Goal: Task Accomplishment & Management: Manage account settings

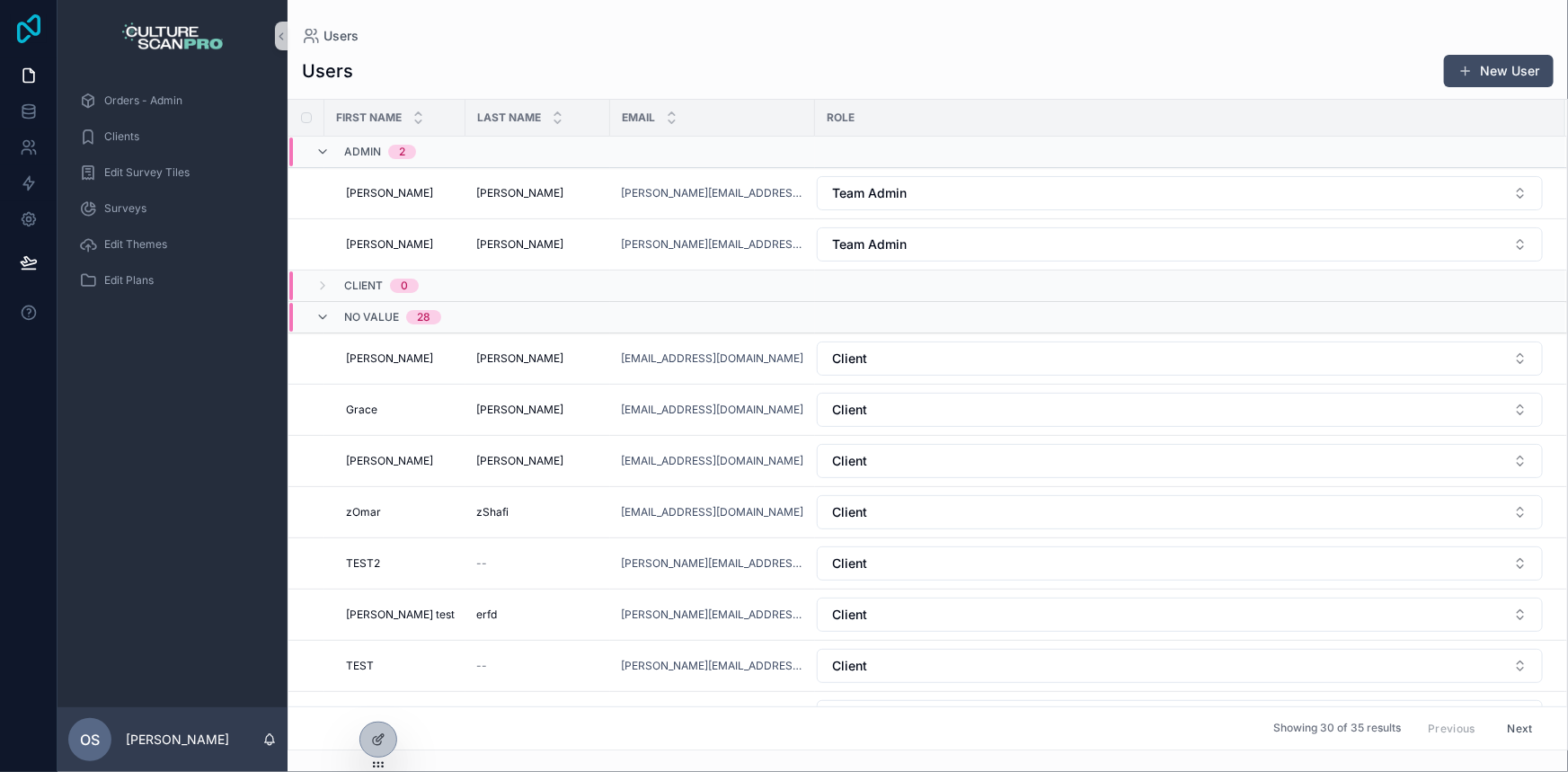
click at [31, 39] on icon at bounding box center [28, 28] width 36 height 28
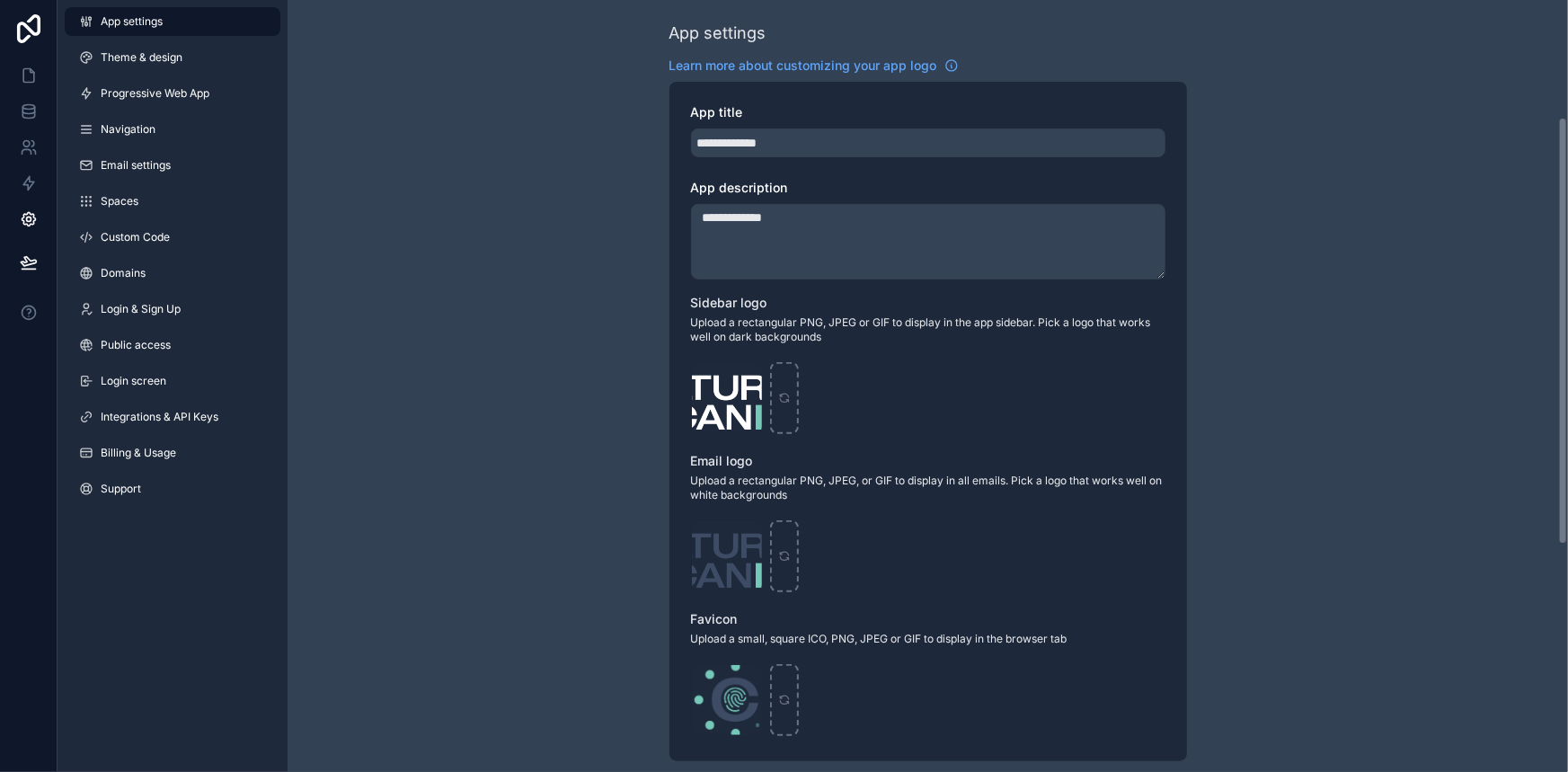
scroll to position [210, 0]
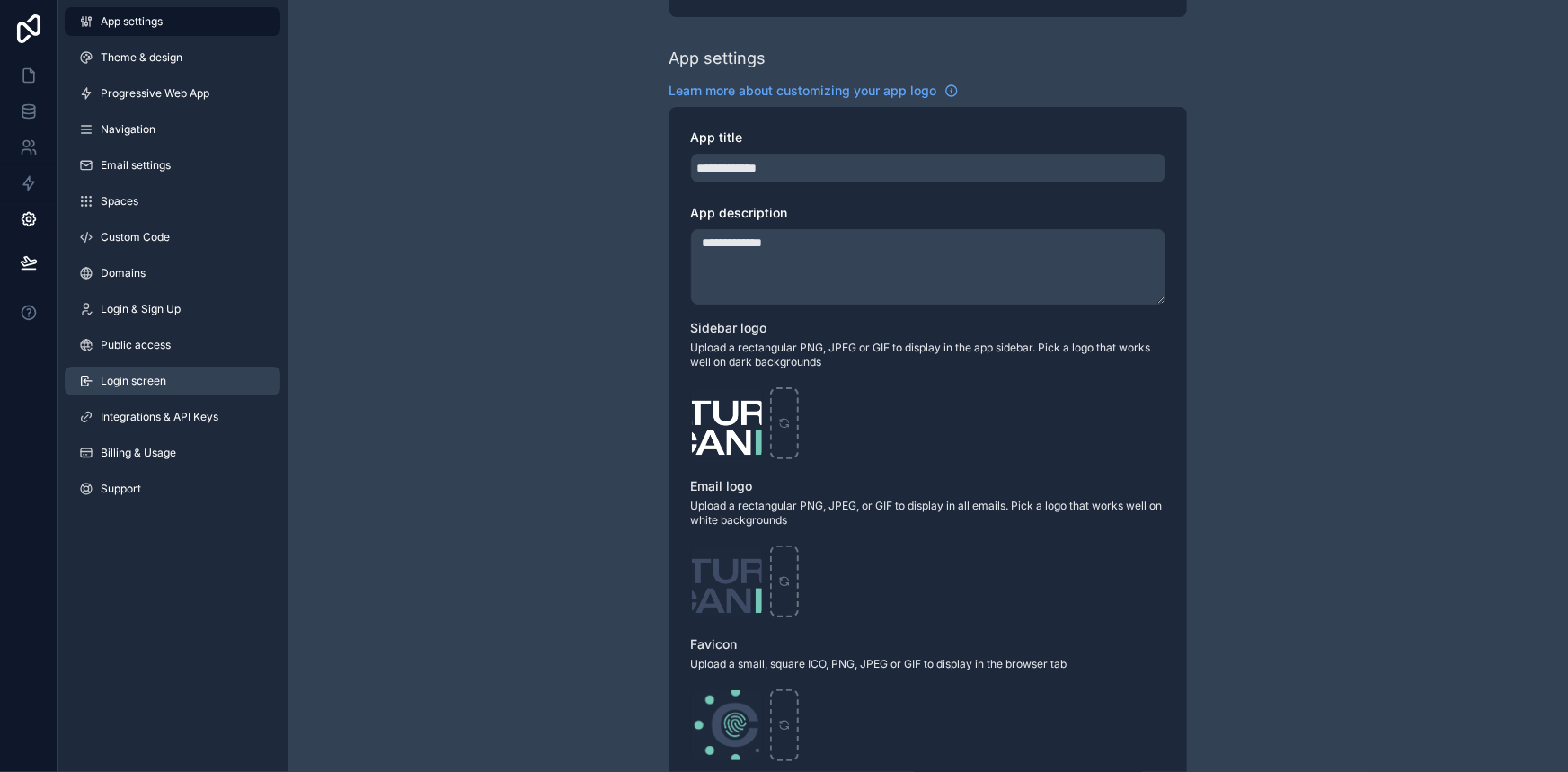
click at [128, 375] on span "Login screen" at bounding box center [133, 380] width 65 height 14
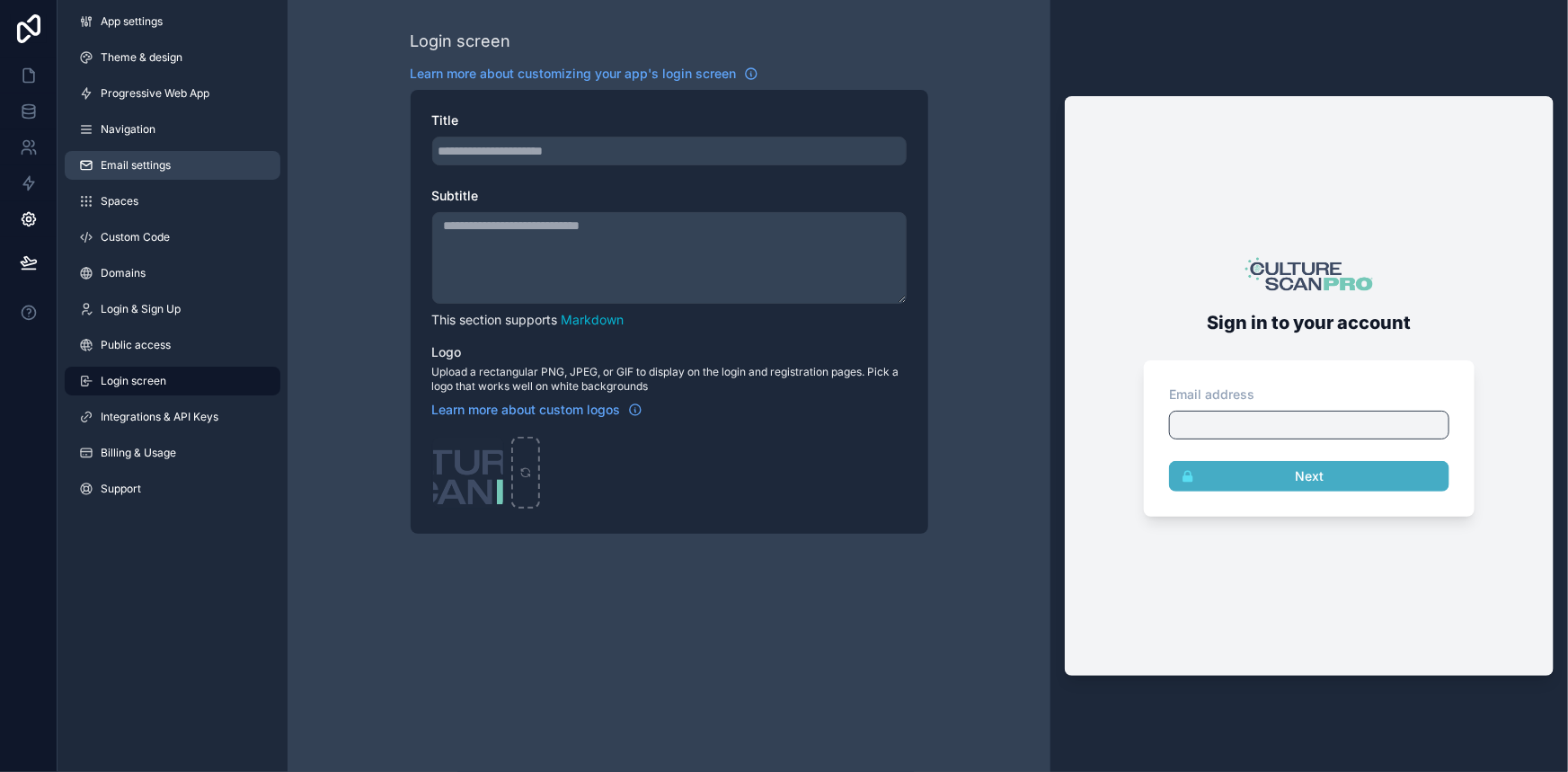
click at [188, 153] on link "Email settings" at bounding box center [172, 165] width 215 height 28
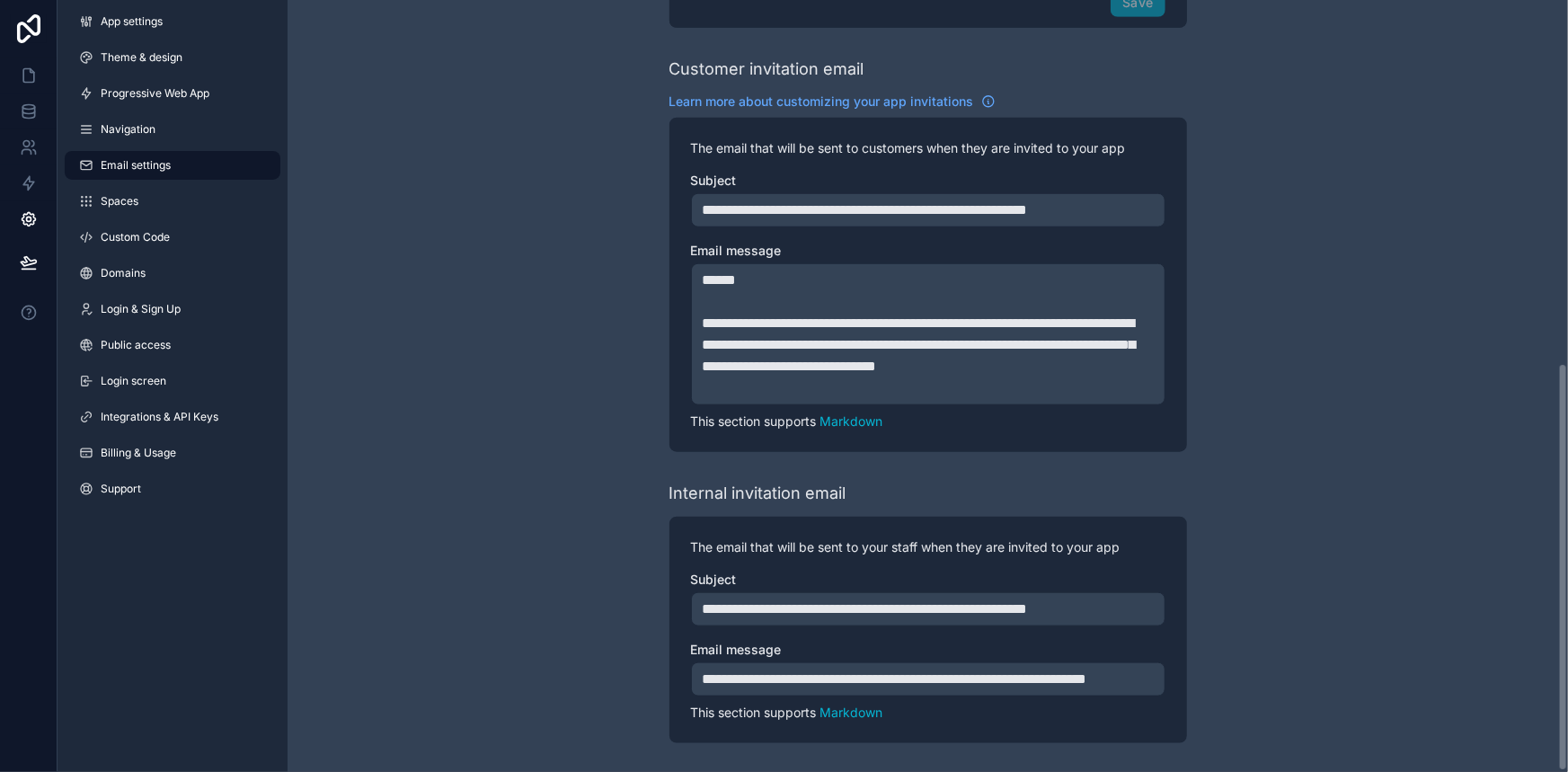
scroll to position [685, 0]
click at [124, 412] on span "Integrations & API Keys" at bounding box center [159, 416] width 118 height 14
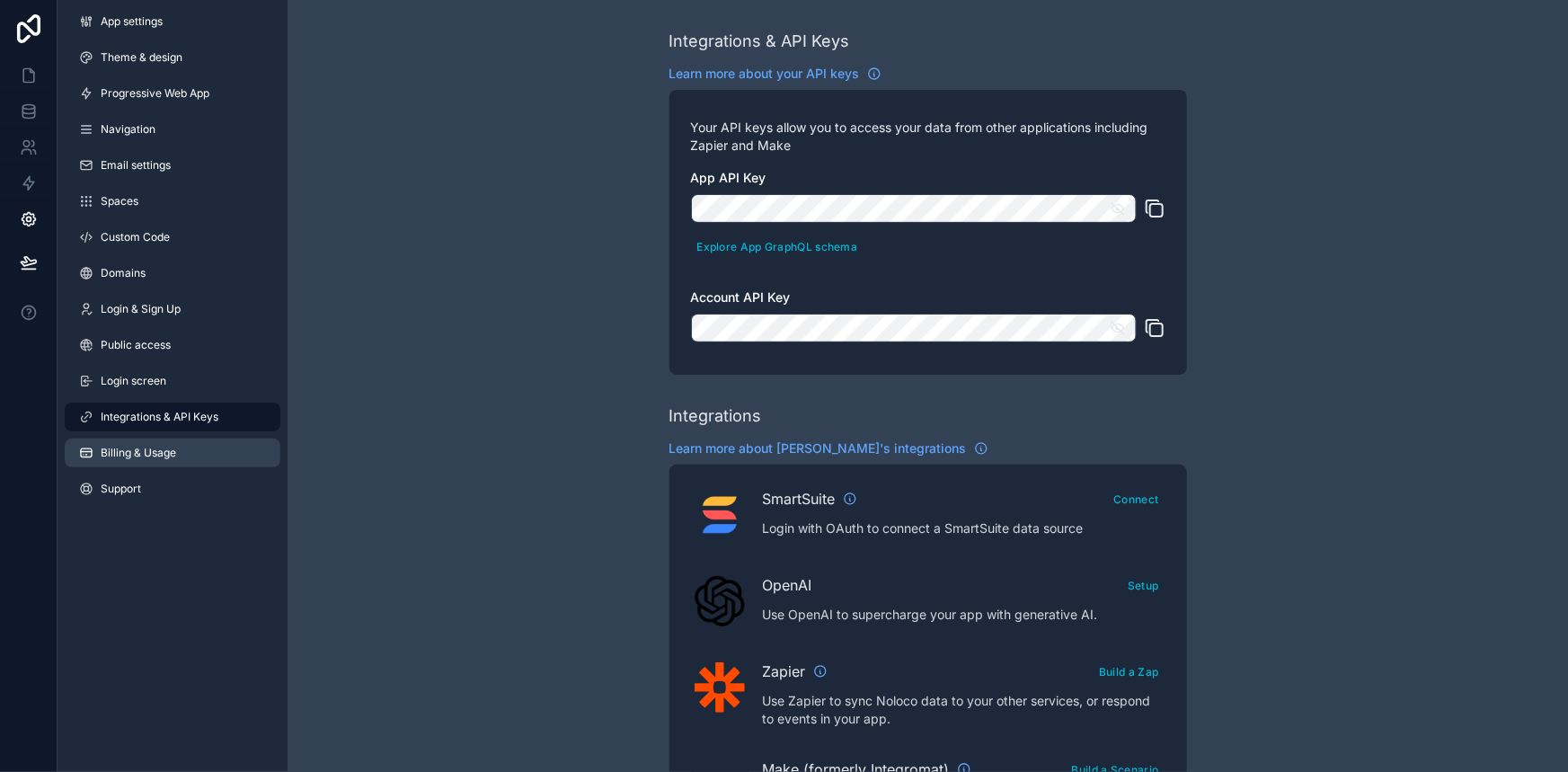
click at [118, 449] on span "Billing & Usage" at bounding box center [138, 452] width 76 height 14
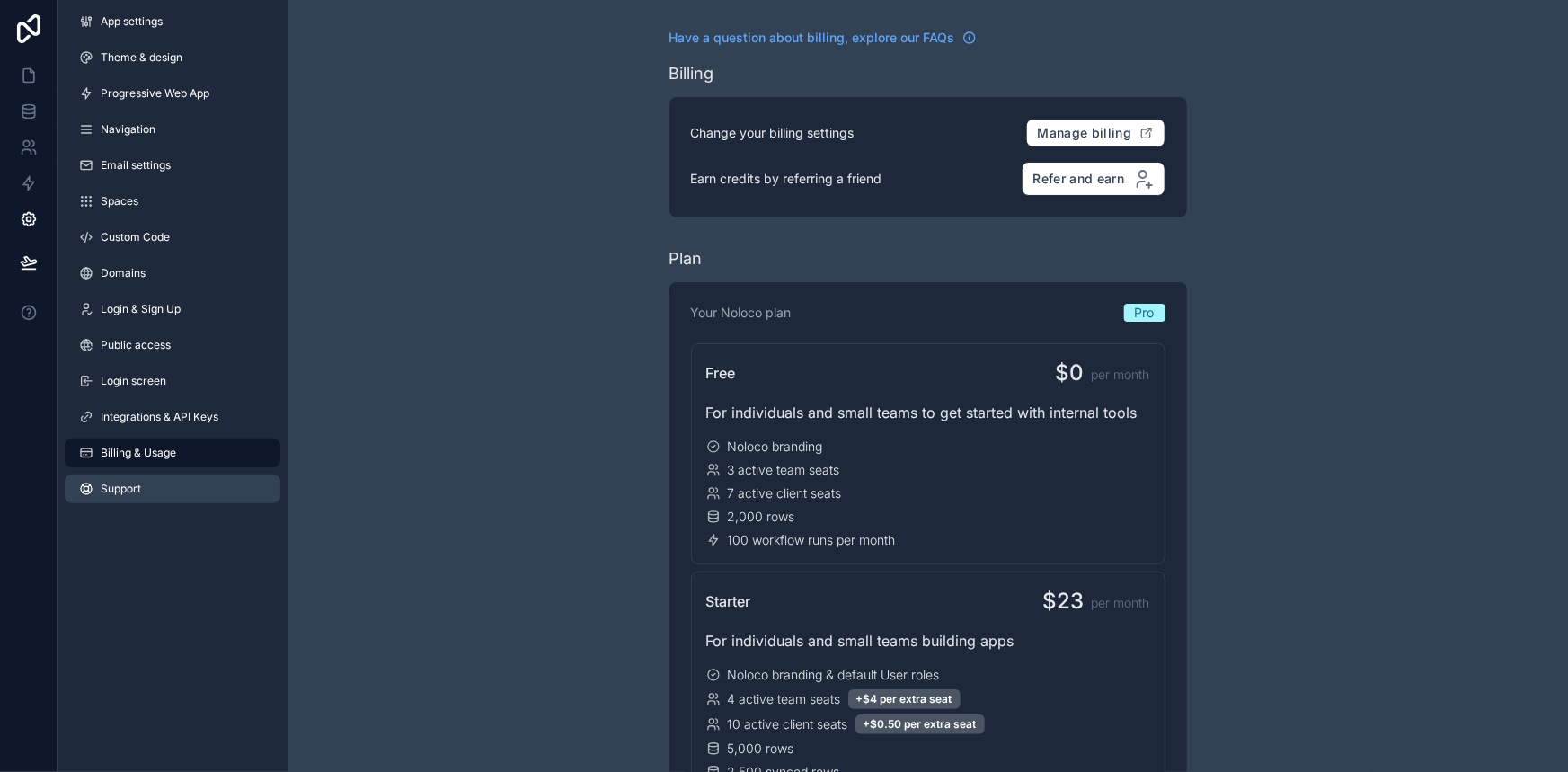
click at [130, 483] on span "Support" at bounding box center [120, 488] width 41 height 14
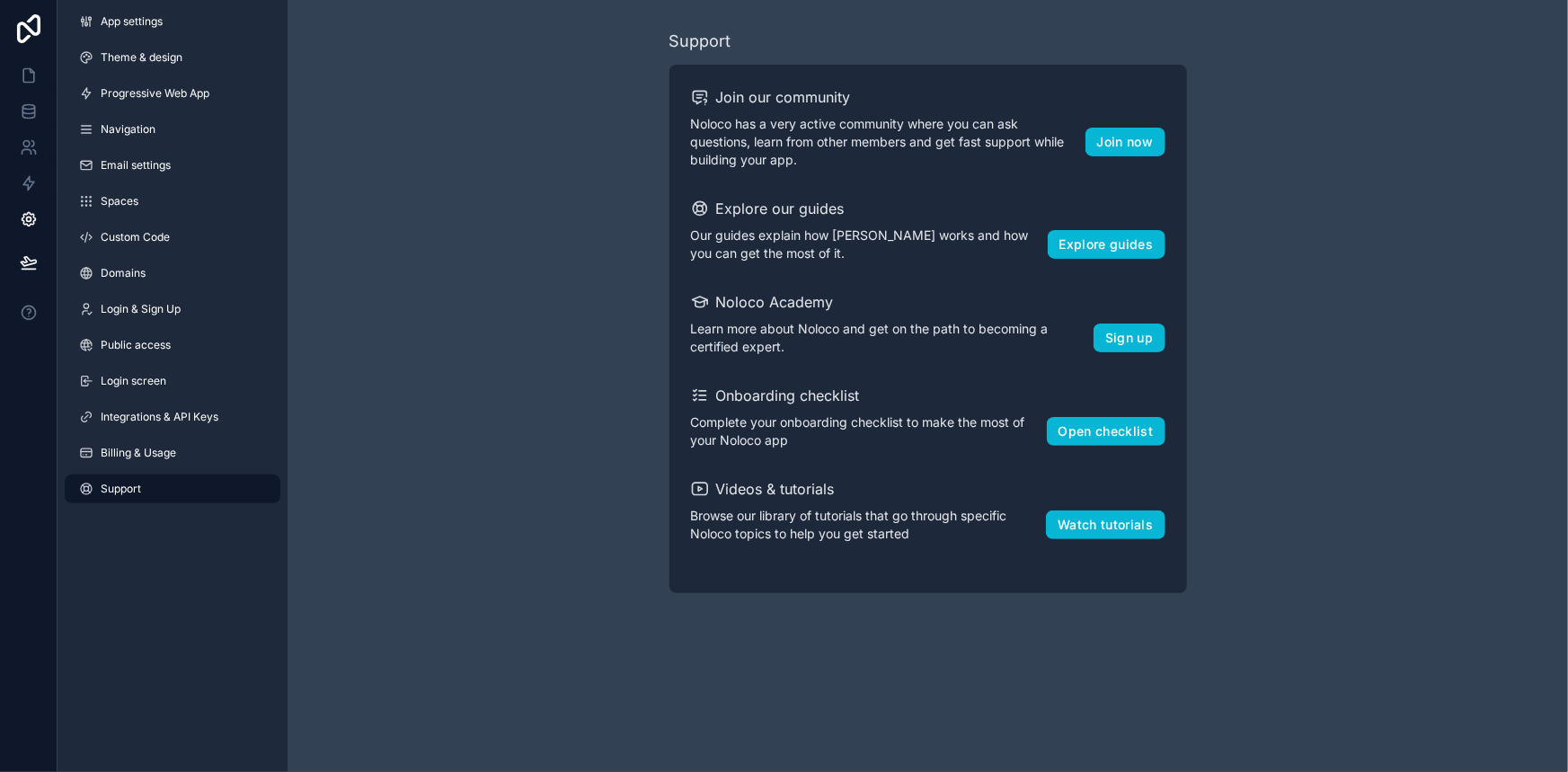
click at [135, 435] on div "App settings Theme & design Progressive Web App Navigation Email settings Space…" at bounding box center [173, 259] width 231 height 518
click at [159, 411] on span "Integrations & API Keys" at bounding box center [159, 416] width 118 height 14
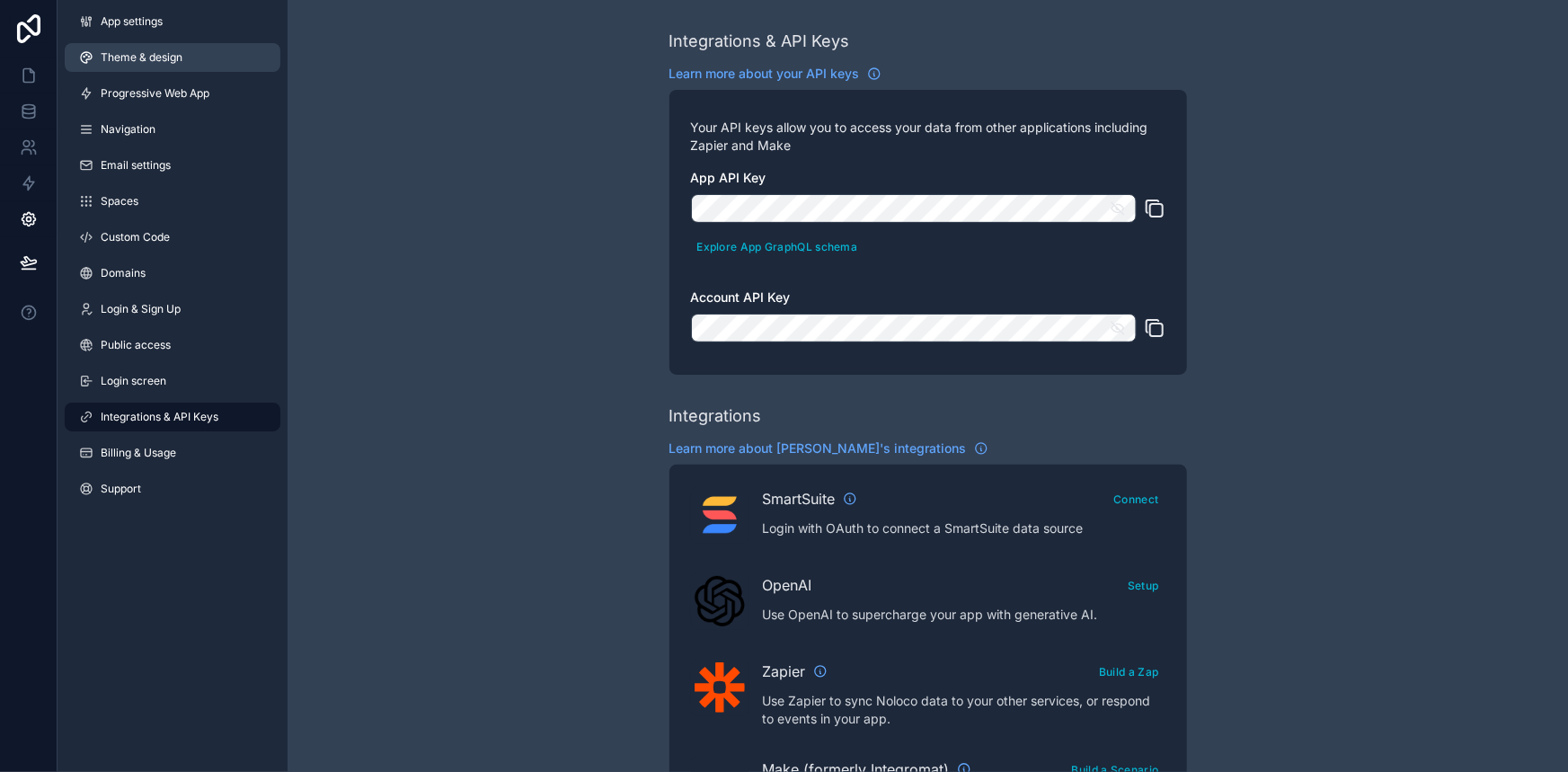
click at [174, 59] on span "Theme & design" at bounding box center [141, 57] width 82 height 14
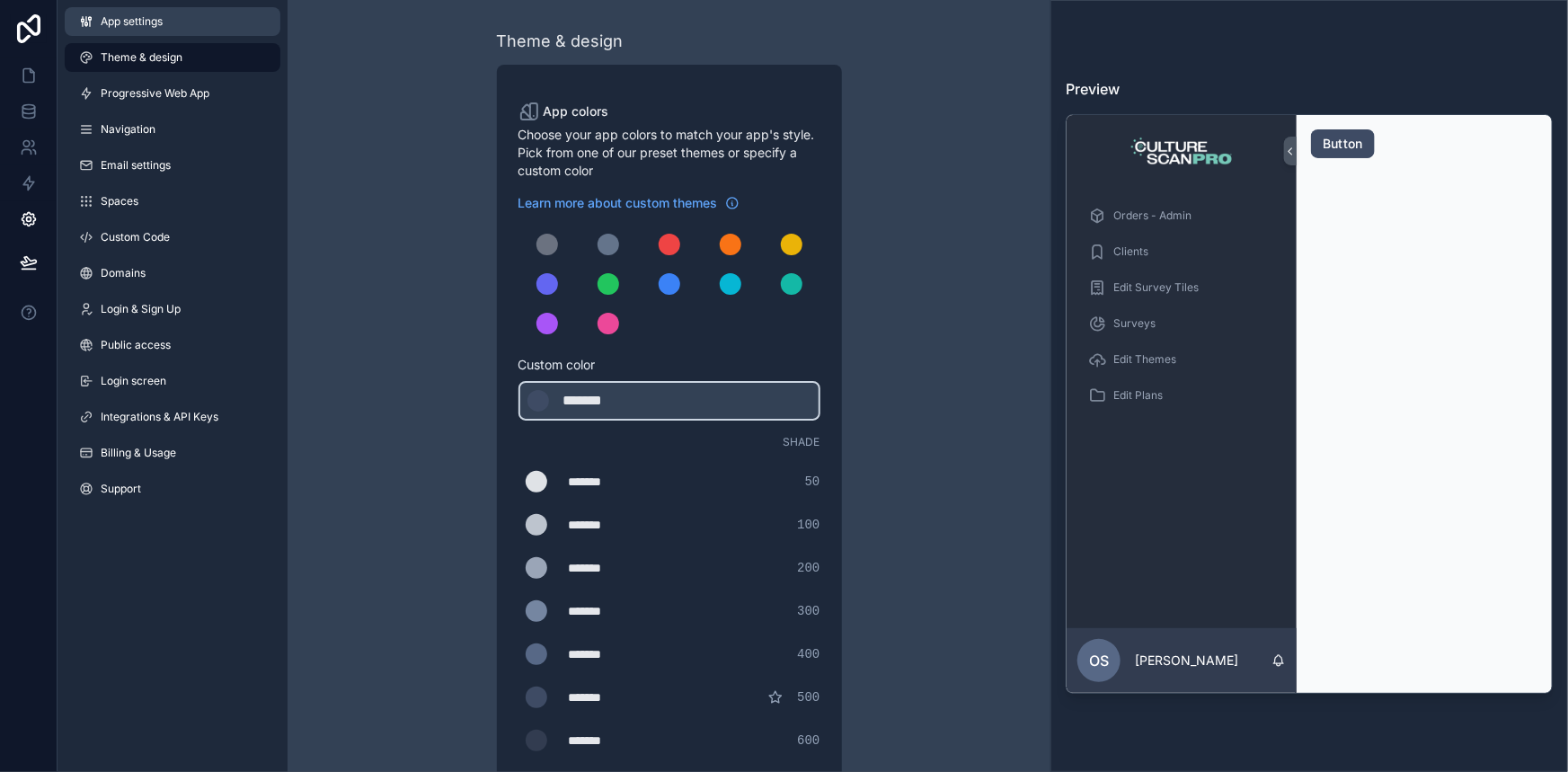
click at [137, 8] on link "App settings" at bounding box center [172, 22] width 215 height 28
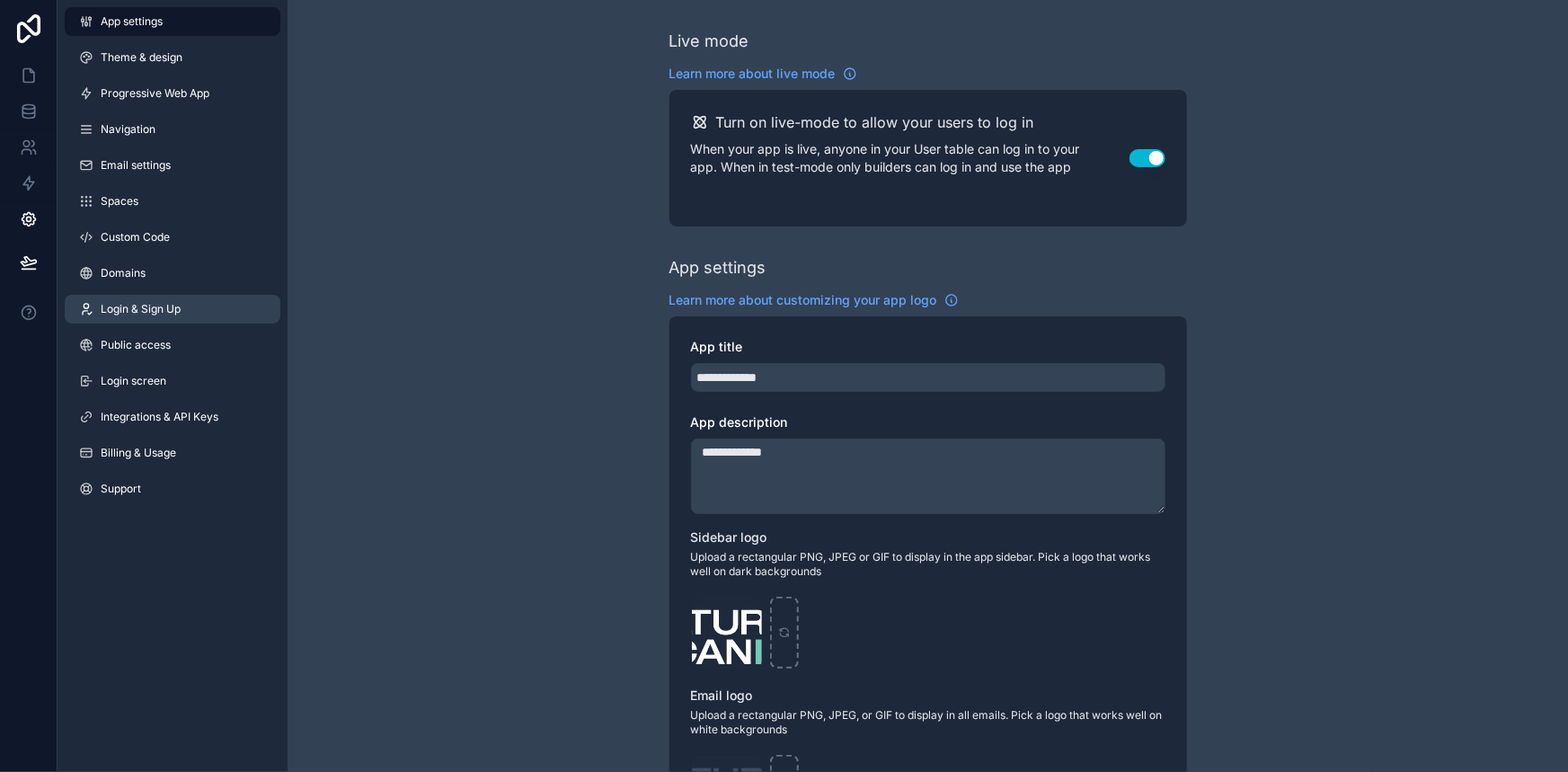
click at [130, 310] on span "Login & Sign Up" at bounding box center [140, 308] width 80 height 14
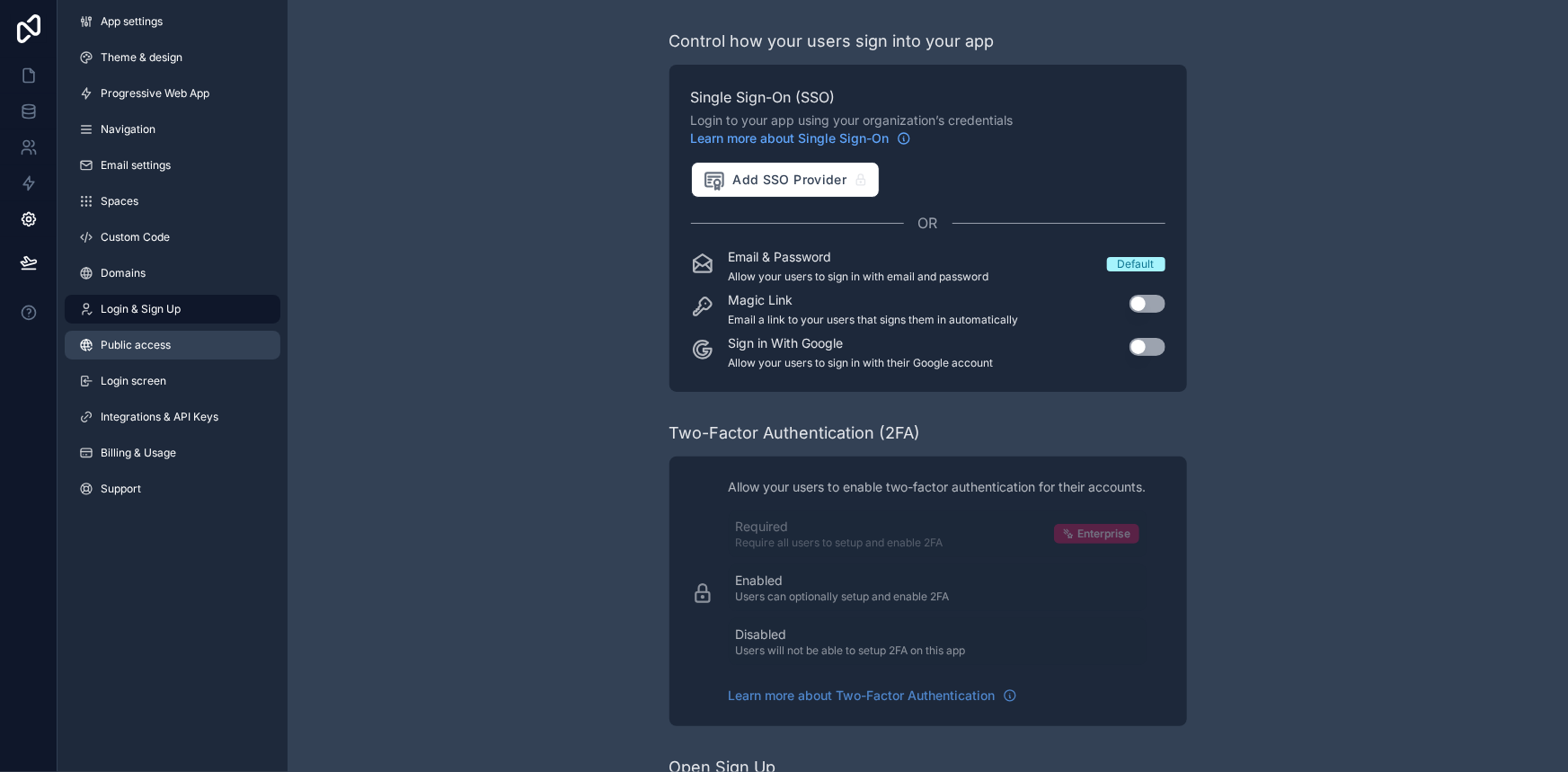
click at [202, 345] on link "Public access" at bounding box center [172, 345] width 215 height 28
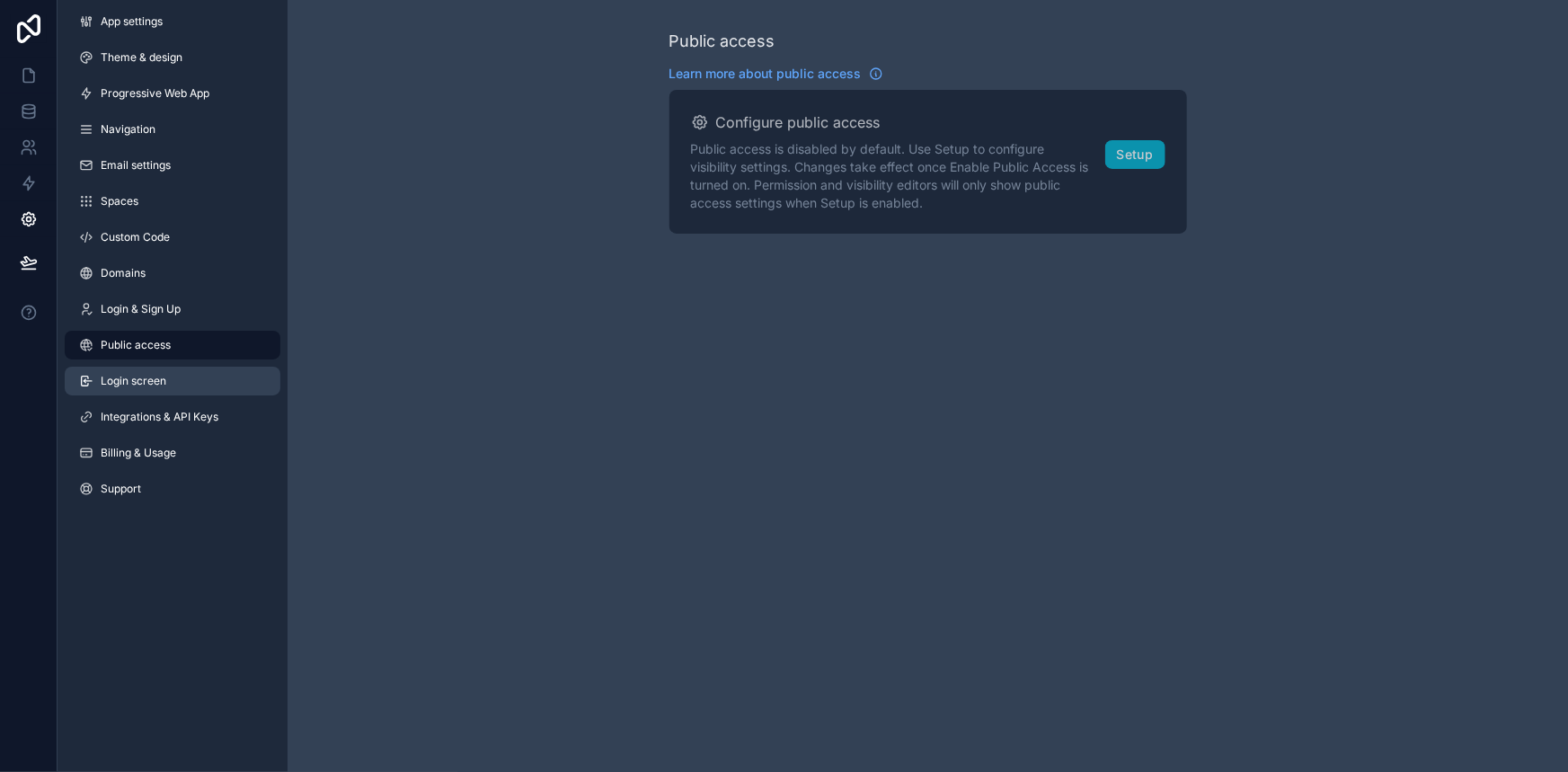
click at [182, 374] on link "Login screen" at bounding box center [172, 380] width 215 height 28
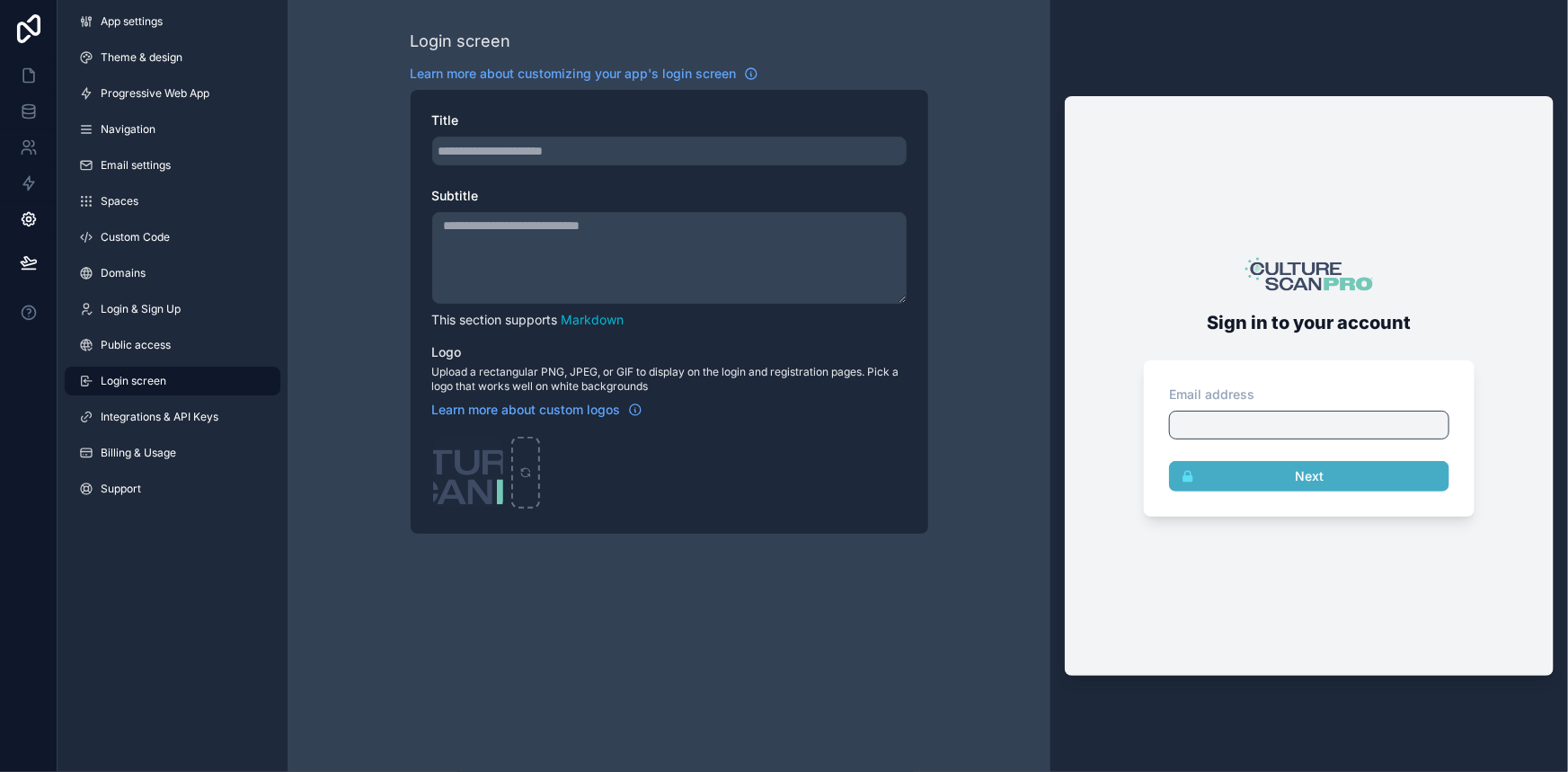
click at [163, 432] on div "App settings Theme & design Progressive Web App Navigation Email settings Space…" at bounding box center [173, 259] width 231 height 518
click at [175, 403] on link "Integrations & API Keys" at bounding box center [172, 416] width 215 height 28
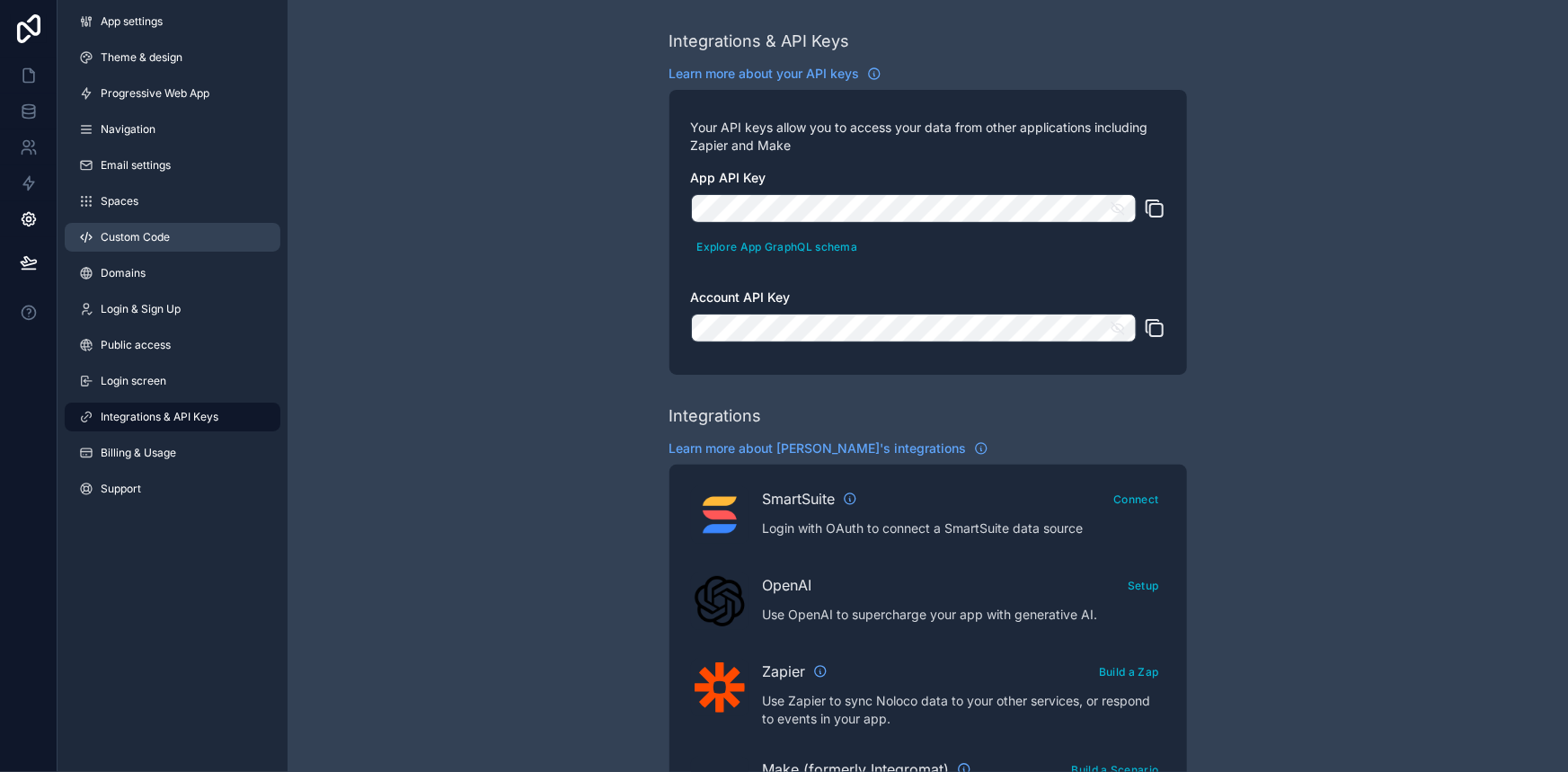
click at [173, 239] on link "Custom Code" at bounding box center [172, 237] width 215 height 28
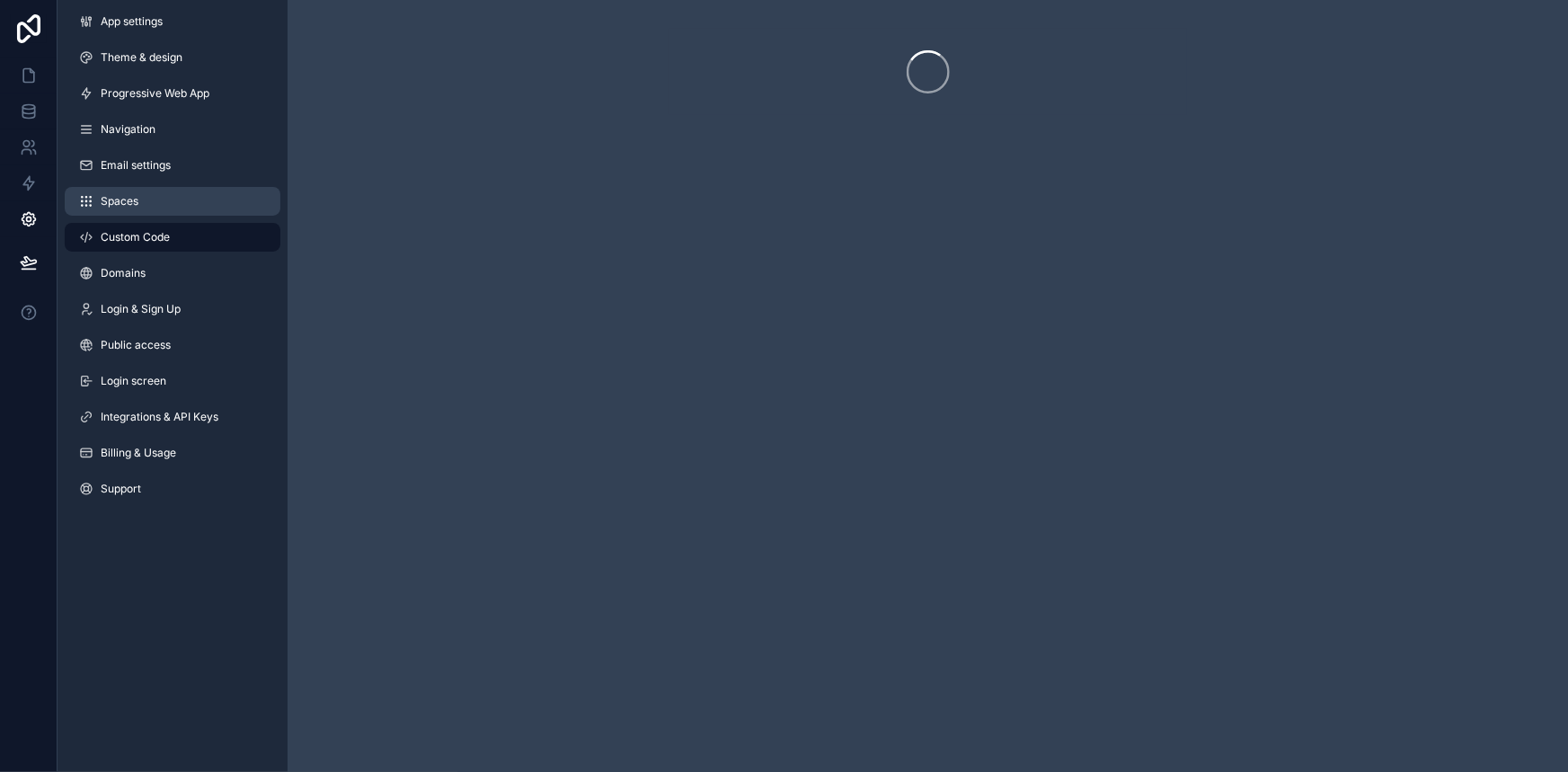
click at [172, 192] on link "Spaces" at bounding box center [172, 201] width 215 height 28
click at [190, 148] on div "App settings Theme & design Progressive Web App Navigation Email settings Space…" at bounding box center [173, 259] width 231 height 518
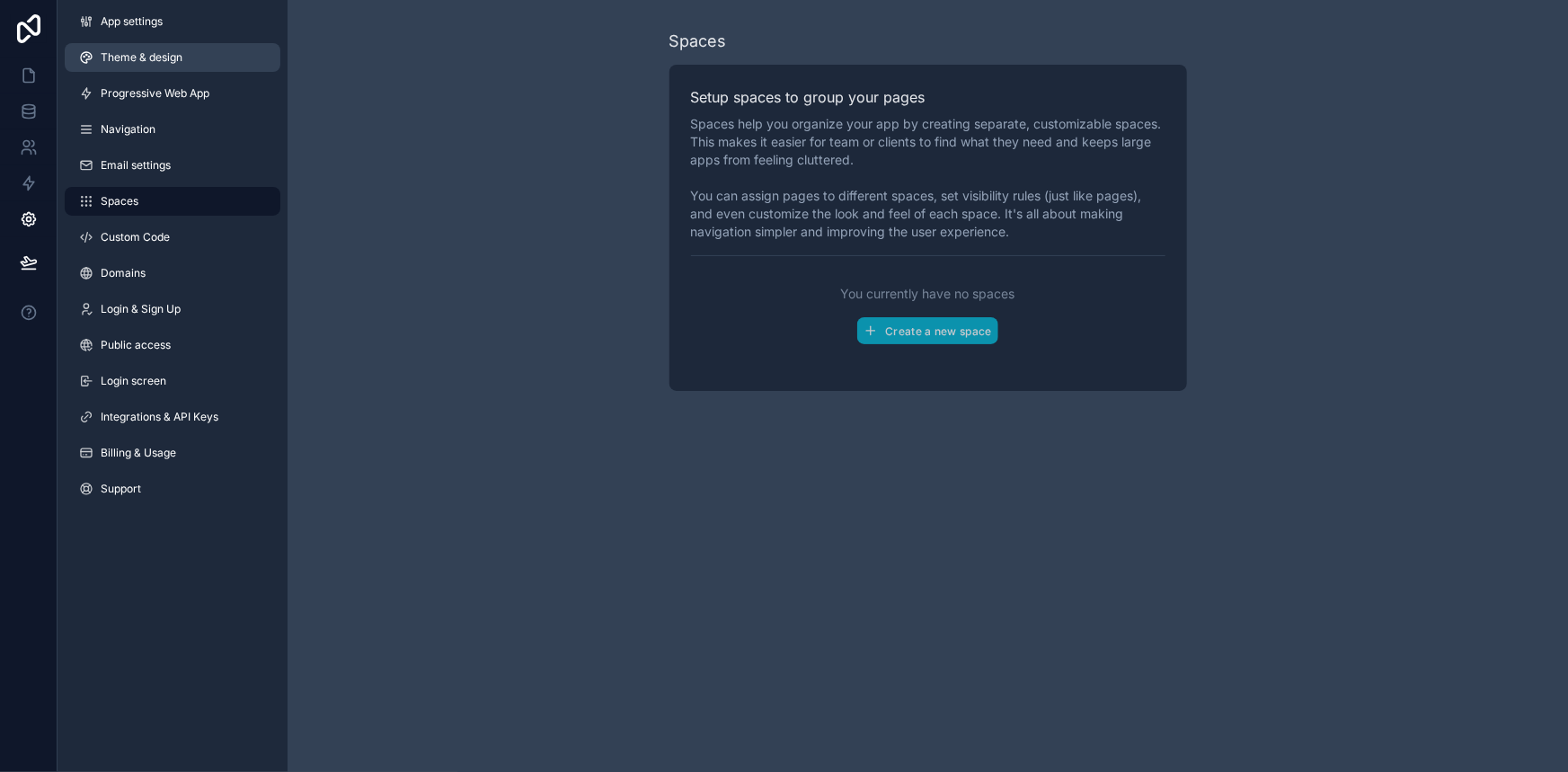
click at [216, 64] on link "Theme & design" at bounding box center [172, 57] width 215 height 28
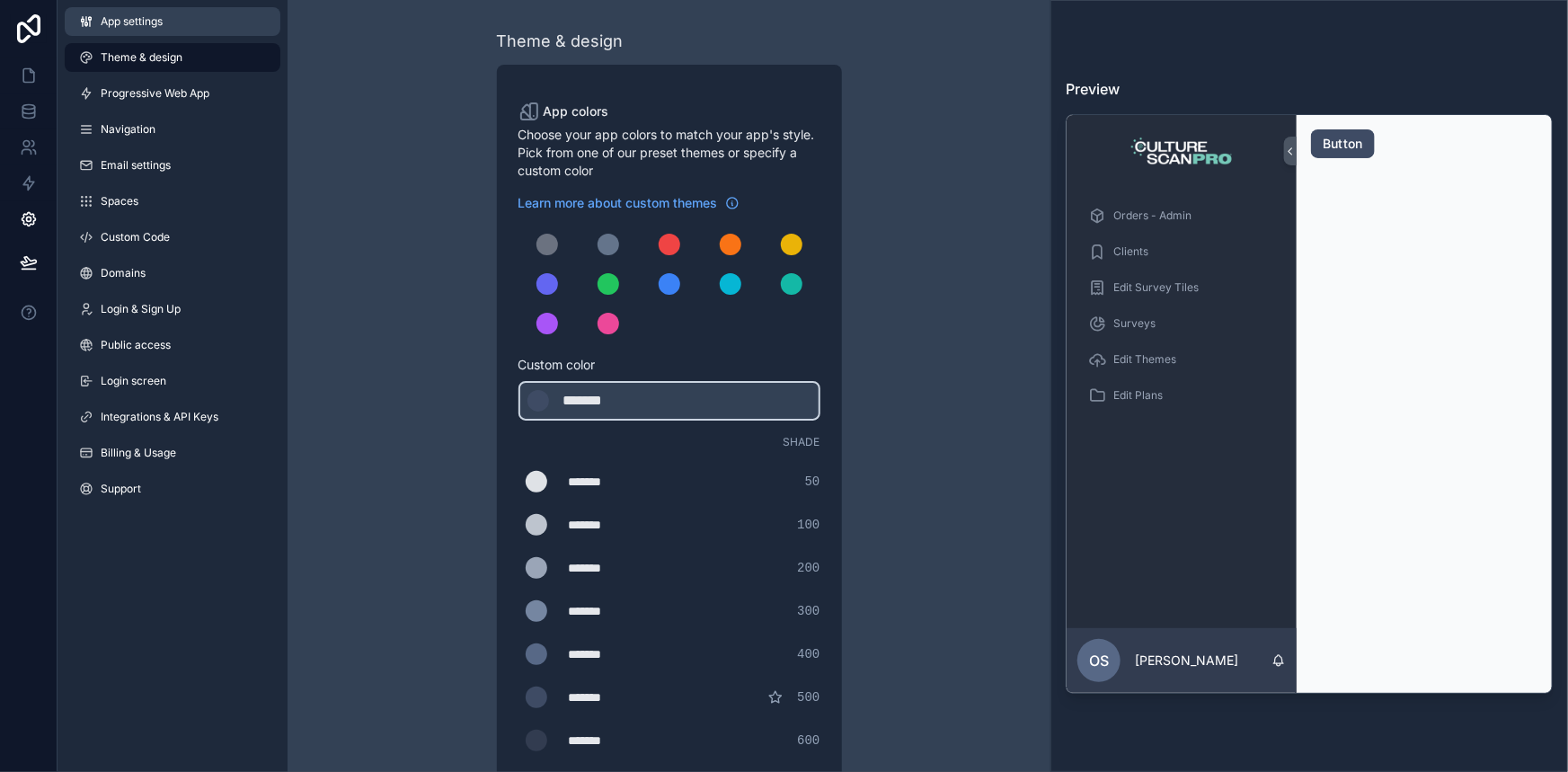
click at [218, 24] on link "App settings" at bounding box center [172, 22] width 215 height 28
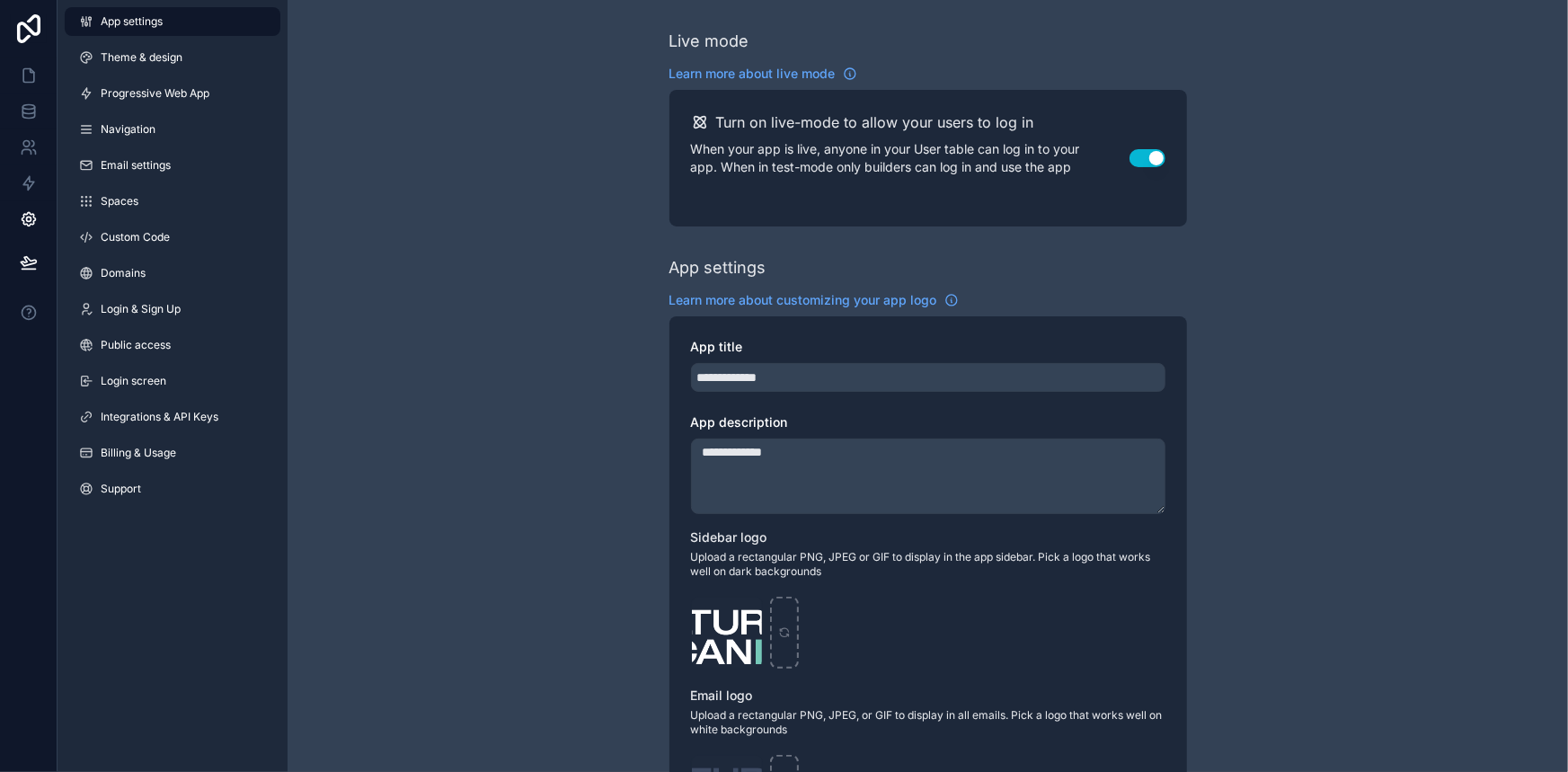
click at [174, 400] on div "App settings Theme & design Progressive Web App Navigation Email settings Space…" at bounding box center [173, 259] width 231 height 518
click at [174, 424] on link "Integrations & API Keys" at bounding box center [172, 416] width 215 height 28
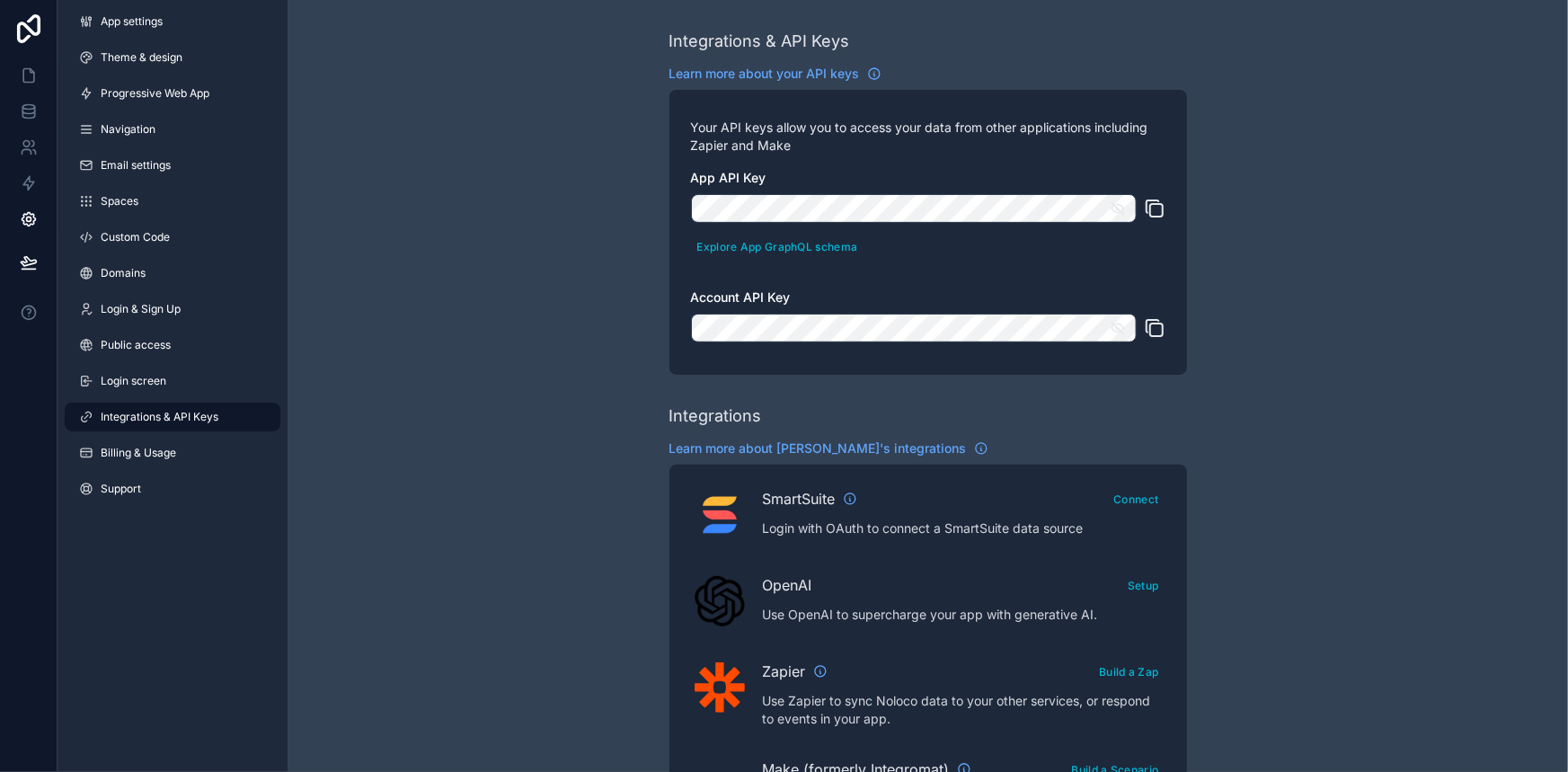
click at [171, 435] on div "App settings Theme & design Progressive Web App Navigation Email settings Space…" at bounding box center [173, 259] width 231 height 518
drag, startPoint x: 171, startPoint y: 436, endPoint x: 154, endPoint y: 452, distance: 23.3
click at [171, 438] on div "App settings Theme & design Progressive Web App Navigation Email settings Space…" at bounding box center [173, 259] width 231 height 518
click at [147, 457] on span "Billing & Usage" at bounding box center [138, 452] width 76 height 14
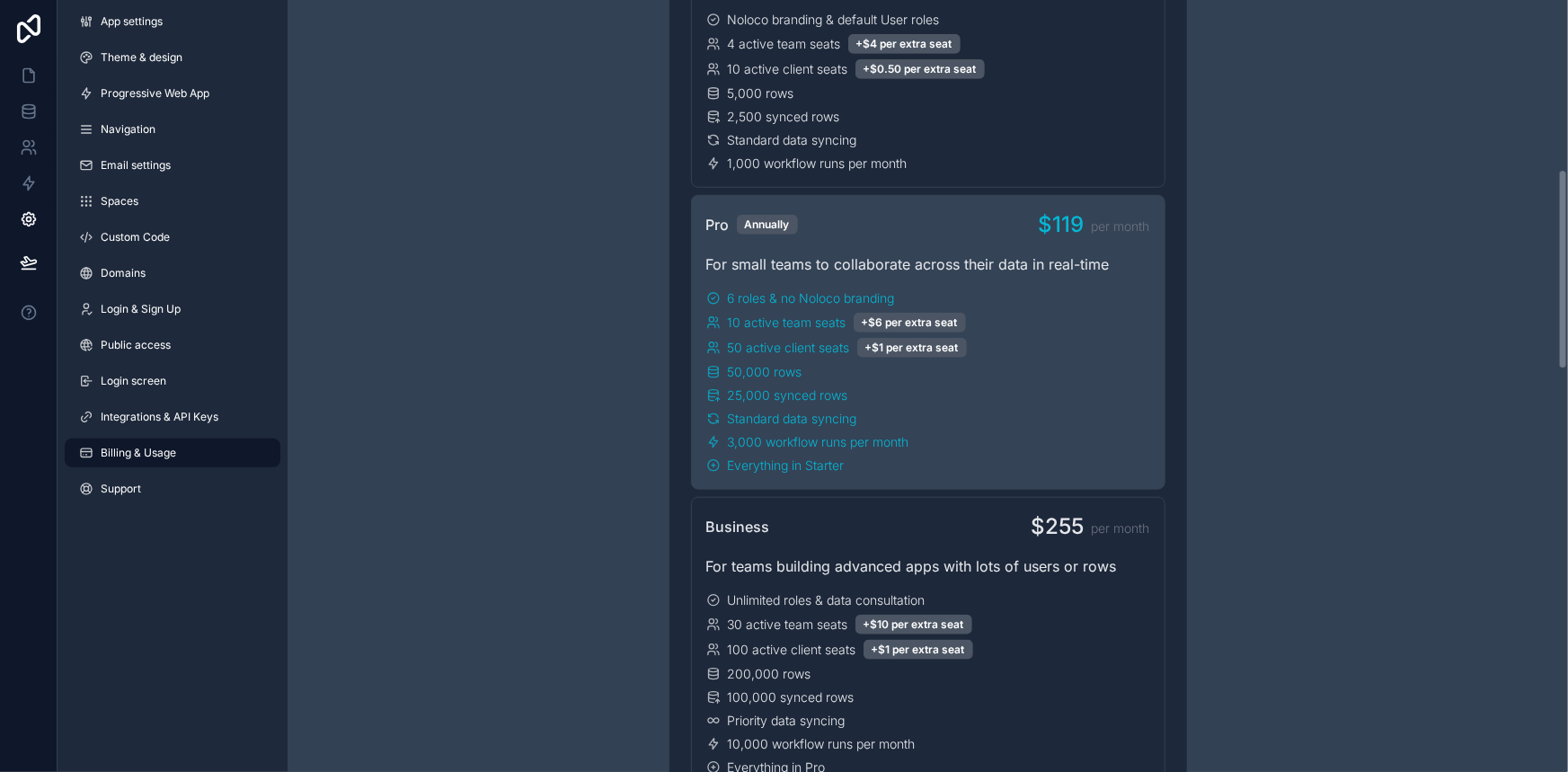
scroll to position [653, 0]
click at [21, 60] on link at bounding box center [28, 76] width 57 height 36
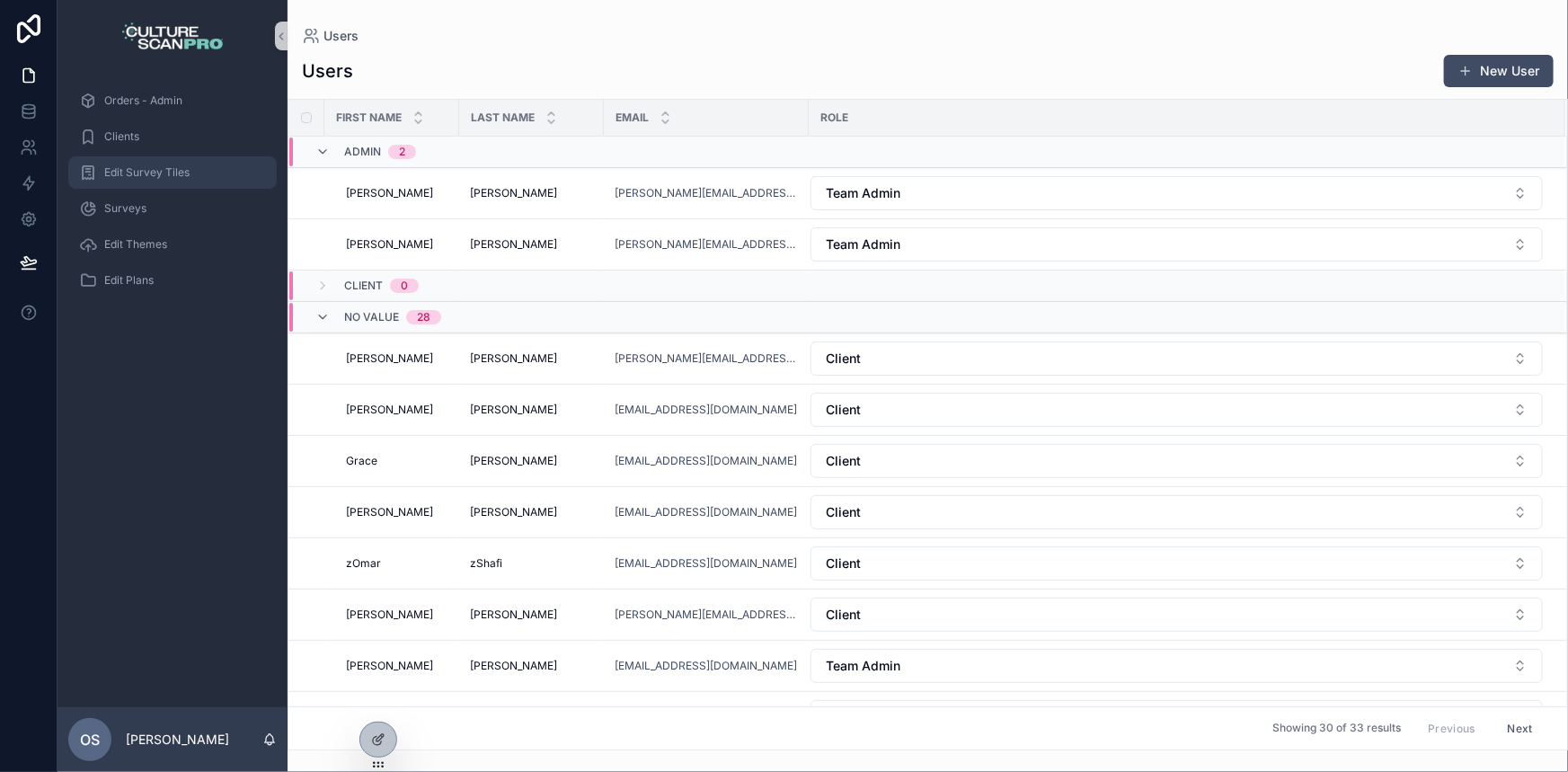
click at [152, 159] on div "Edit Survey Tiles" at bounding box center [172, 173] width 187 height 28
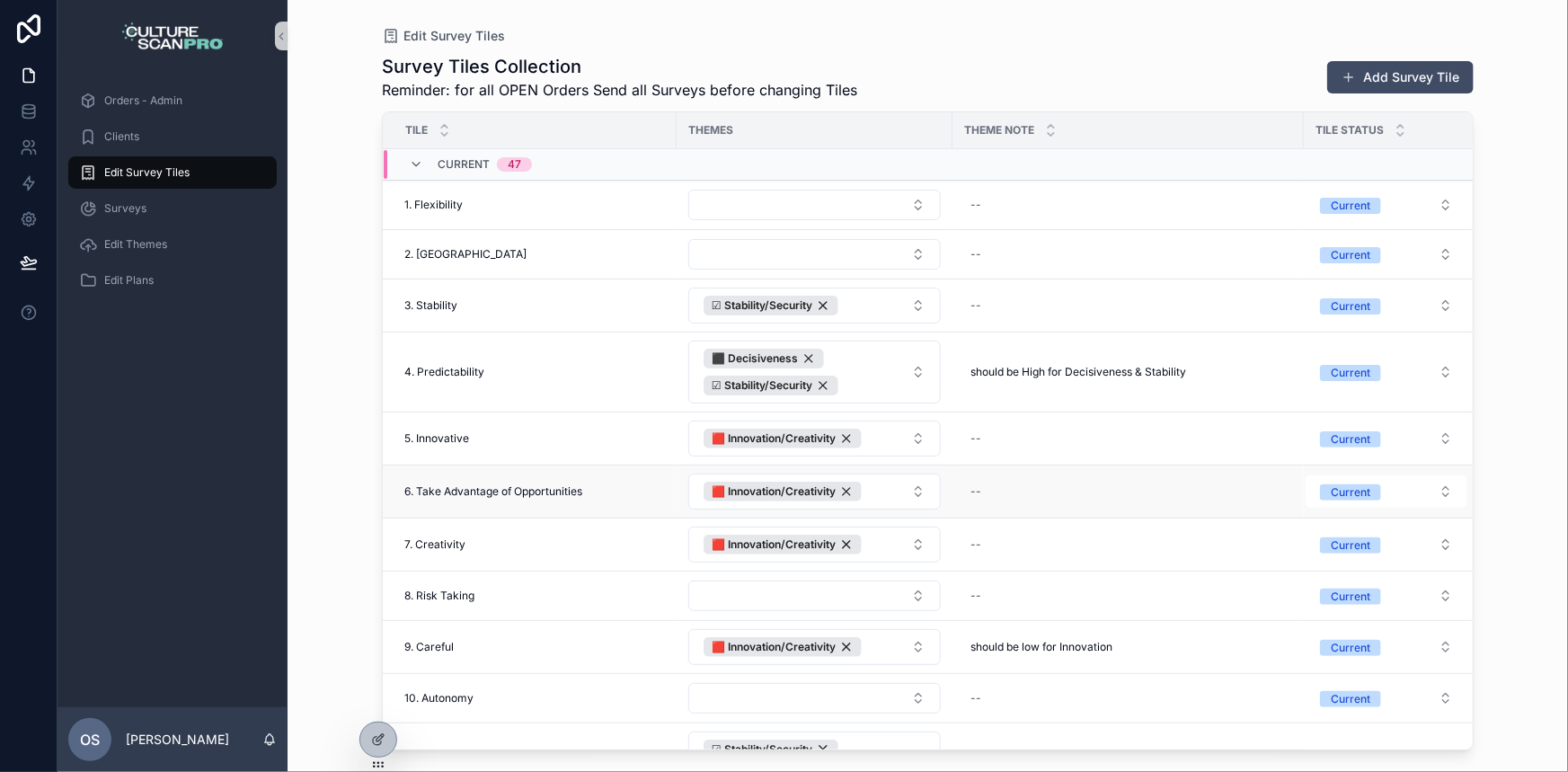
click at [496, 495] on span "6. Take Advantage of Opportunities" at bounding box center [493, 491] width 178 height 14
click at [503, 494] on span "6. Take Advantage of Opportunities" at bounding box center [493, 491] width 178 height 14
click at [379, 742] on icon at bounding box center [378, 739] width 14 height 14
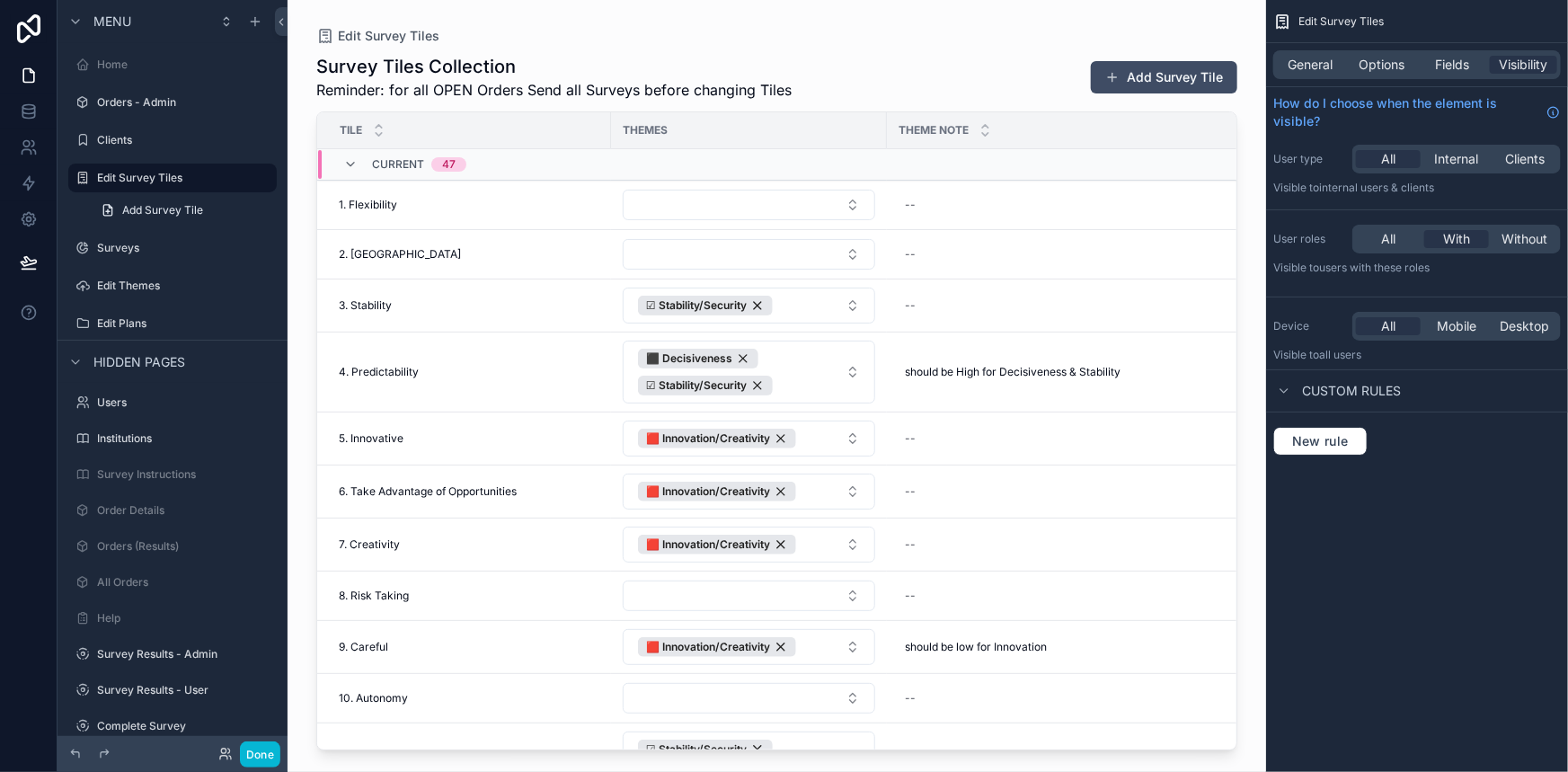
click at [521, 377] on div "scrollable content" at bounding box center [777, 375] width 979 height 750
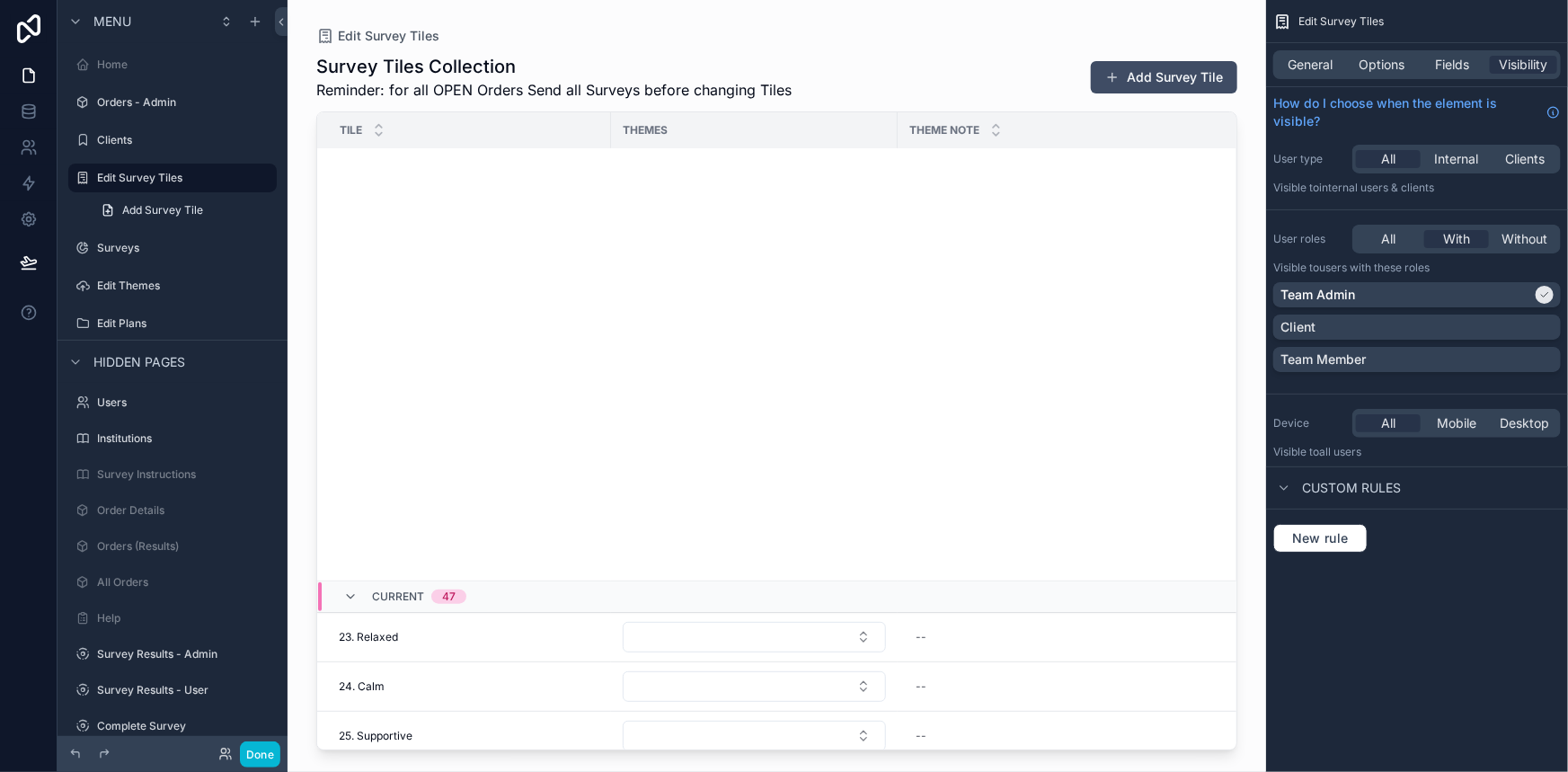
scroll to position [1746, 0]
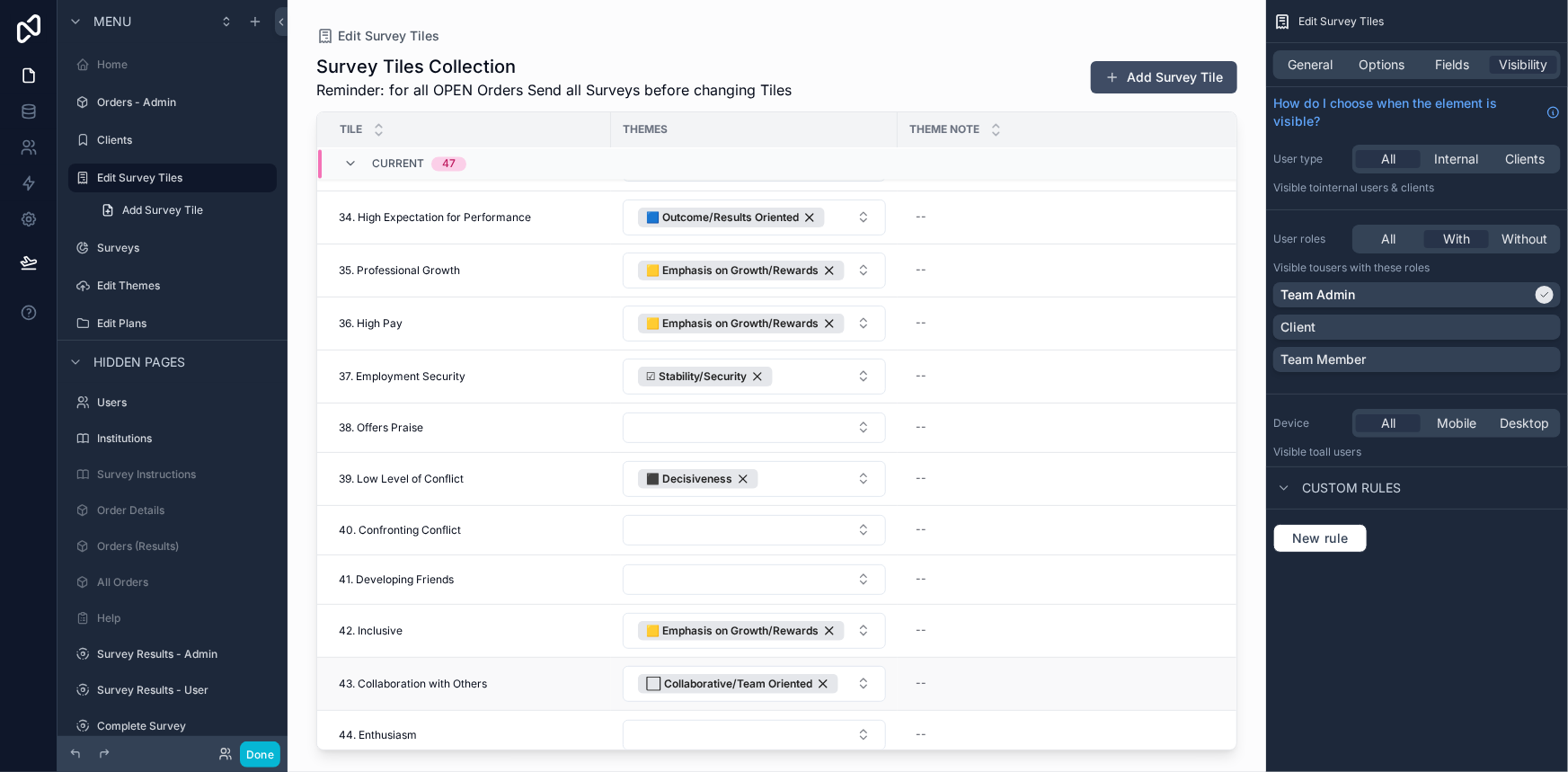
click at [459, 681] on span "43. Collaboration with Others" at bounding box center [413, 683] width 148 height 14
click at [479, 676] on span "43. Collaboration with Others" at bounding box center [413, 683] width 148 height 14
click at [427, 676] on span "43. Collaboration with Others" at bounding box center [413, 683] width 148 height 14
click at [432, 632] on td "42. Inclusive 42. Inclusive" at bounding box center [464, 632] width 294 height 53
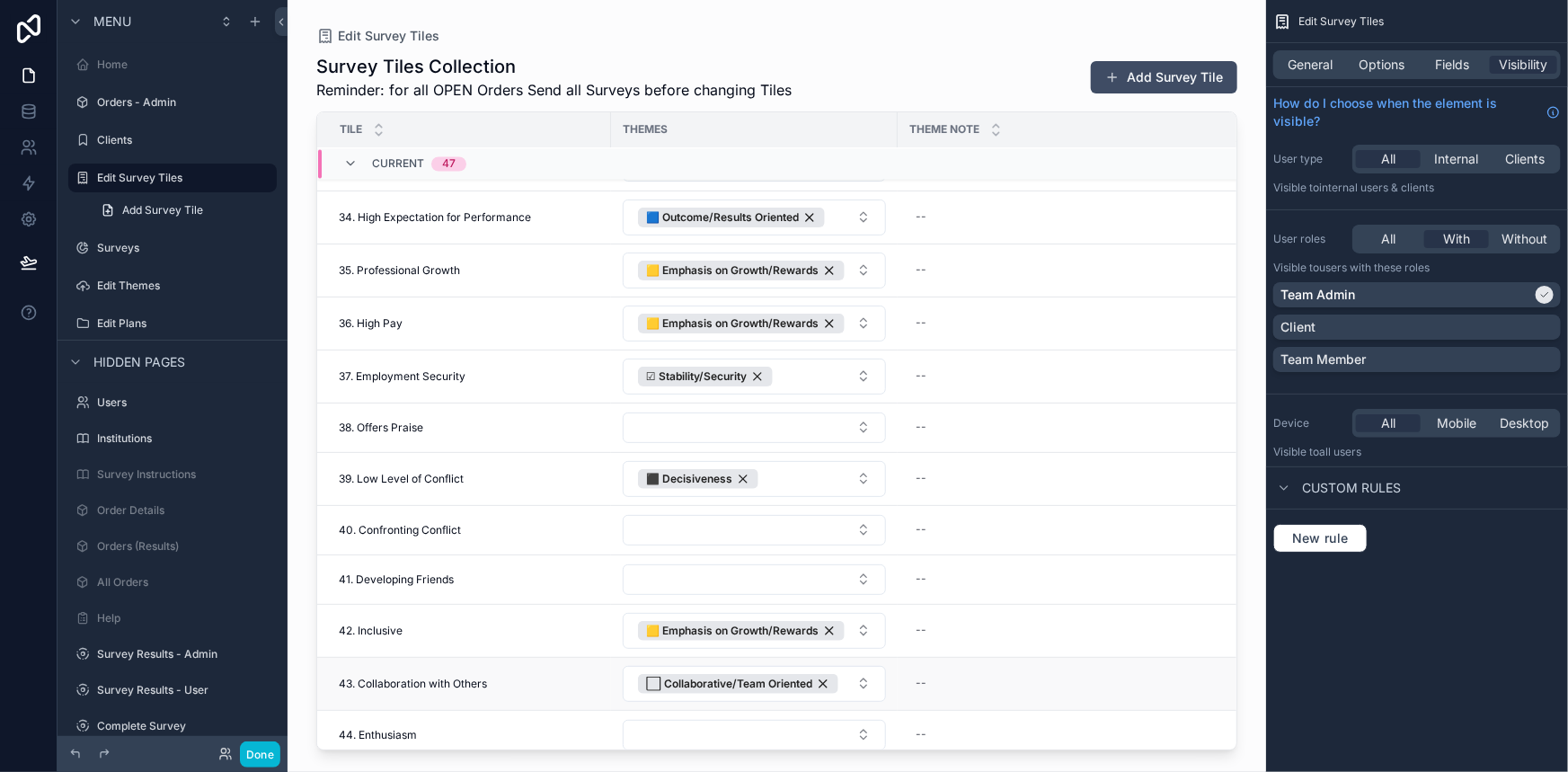
click at [407, 677] on span "43. Collaboration with Others" at bounding box center [413, 683] width 148 height 14
click at [909, 680] on div "--" at bounding box center [1074, 684] width 330 height 28
click at [1097, 705] on form "scrollable content" at bounding box center [1032, 703] width 231 height 34
click at [1113, 702] on icon "scrollable content" at bounding box center [1110, 700] width 14 height 14
click at [449, 682] on span "43. Collaboration with Others" at bounding box center [413, 683] width 148 height 14
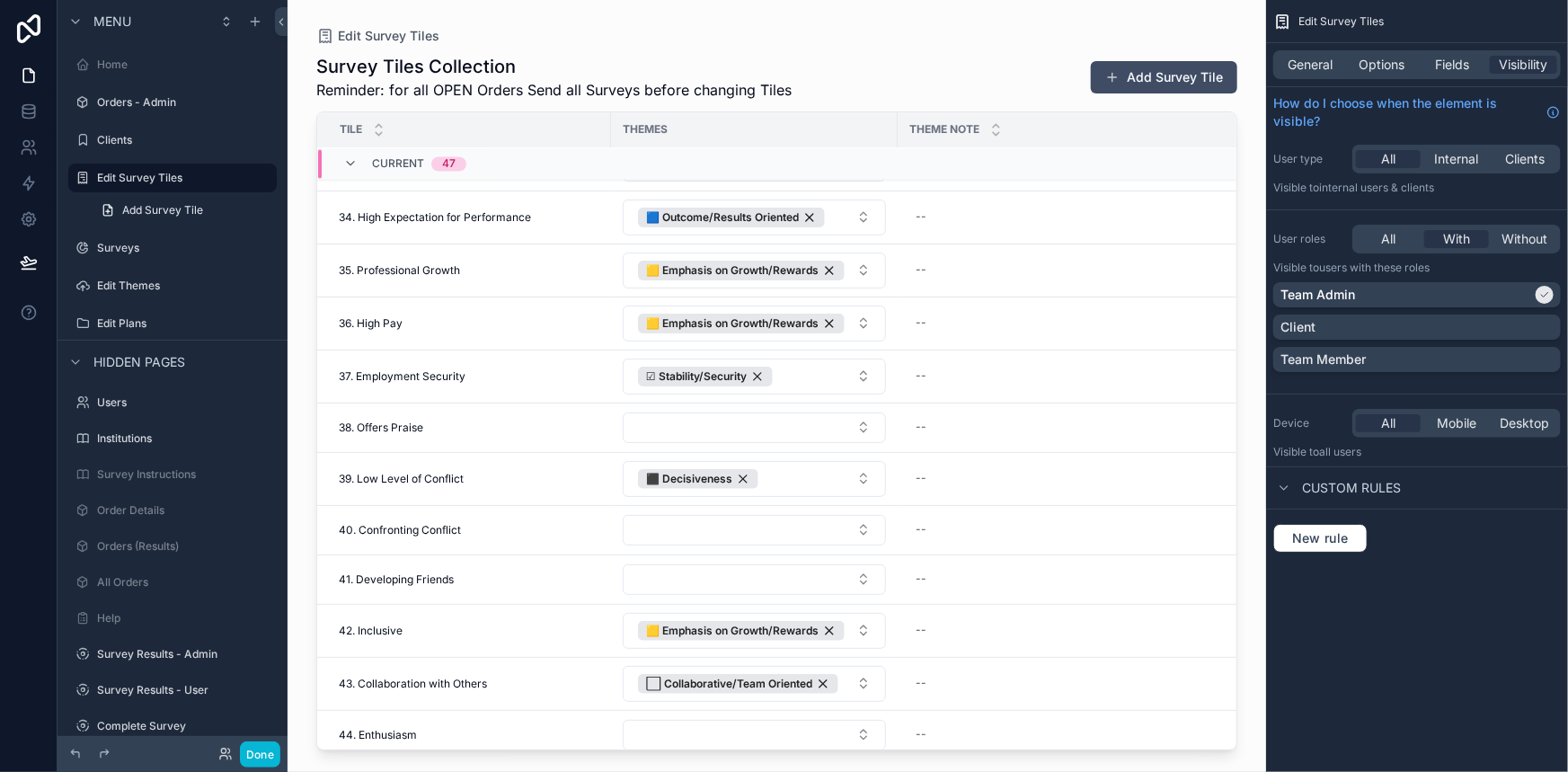
click at [1320, 492] on span "Custom rules" at bounding box center [1352, 487] width 99 height 18
click at [1312, 64] on span "General" at bounding box center [1310, 64] width 45 height 18
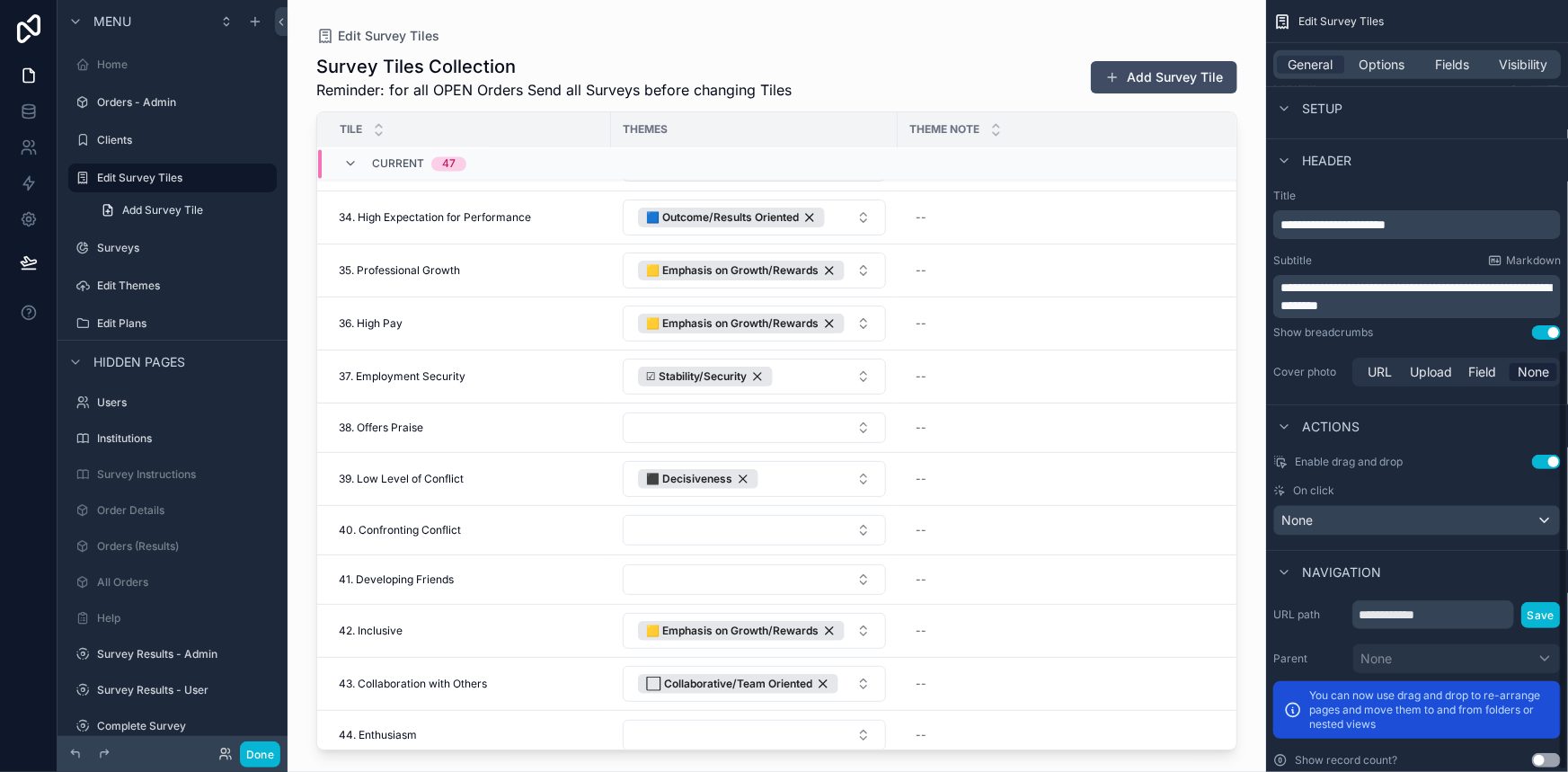
scroll to position [642, 0]
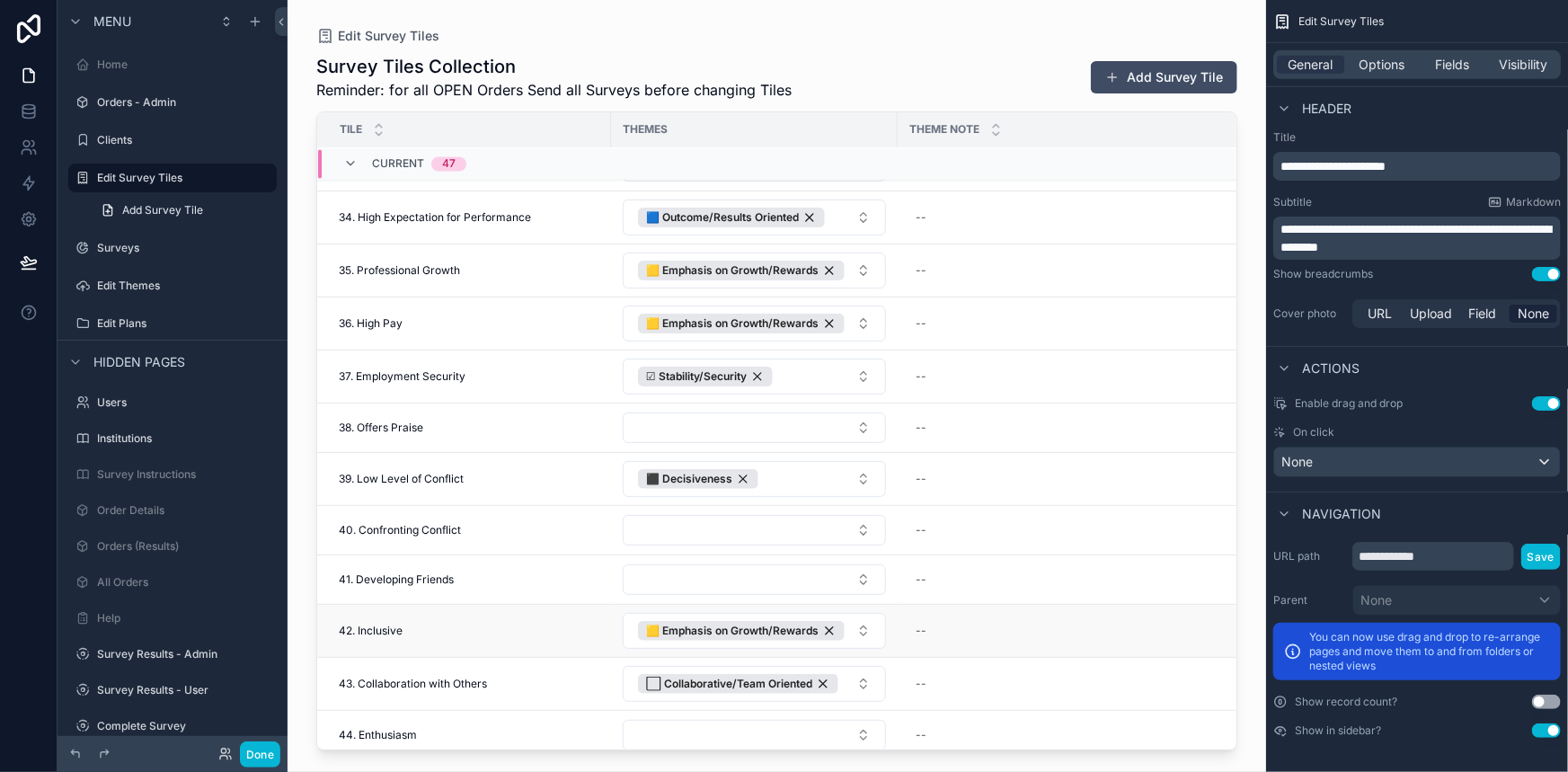
click at [523, 647] on td "42. Inclusive 42. Inclusive" at bounding box center [464, 632] width 294 height 53
click at [457, 676] on span "43. Collaboration with Others" at bounding box center [413, 683] width 148 height 14
click at [691, 420] on button "Select Button" at bounding box center [754, 428] width 264 height 30
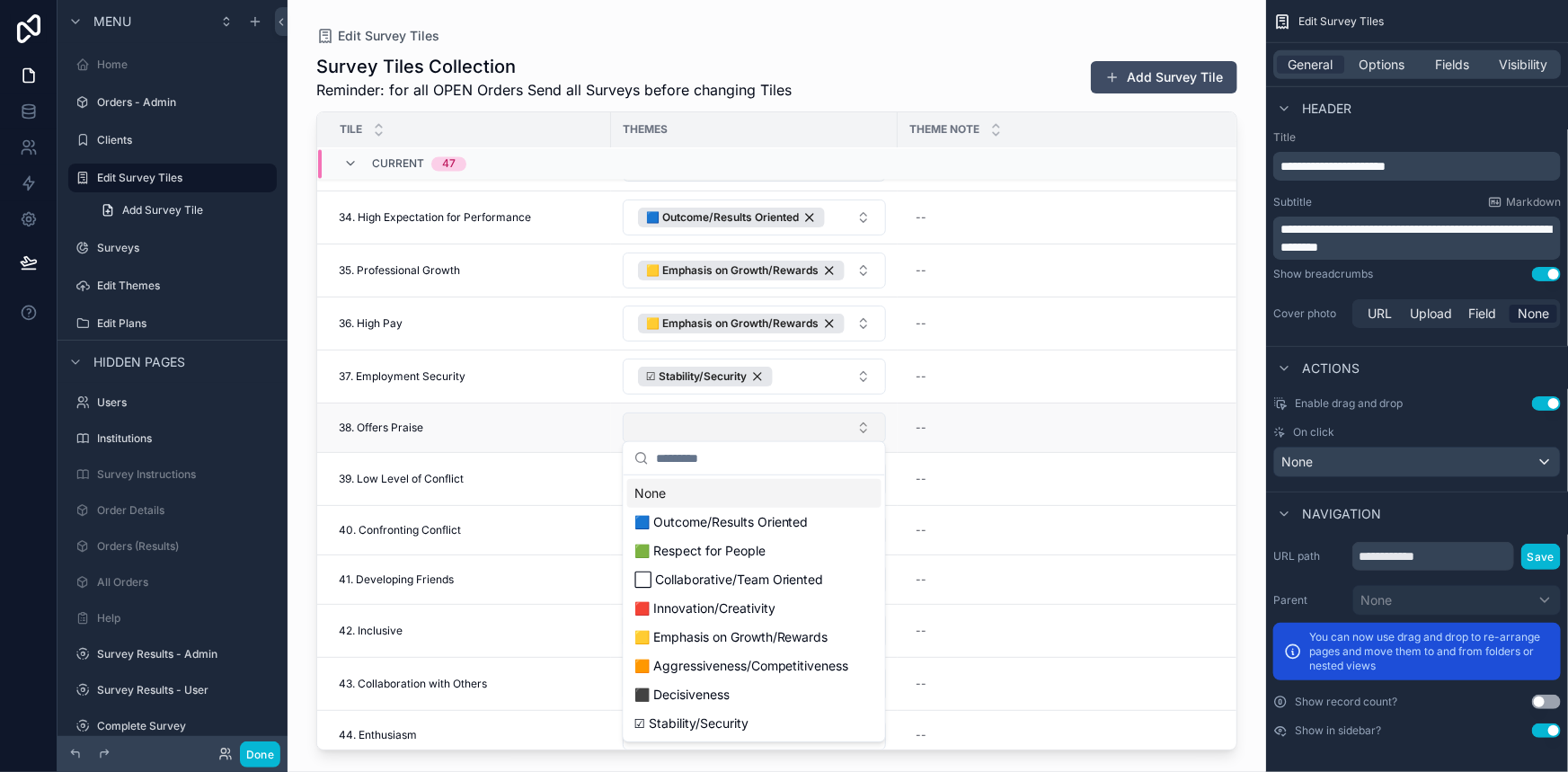
click at [691, 420] on button "Select Button" at bounding box center [754, 428] width 264 height 30
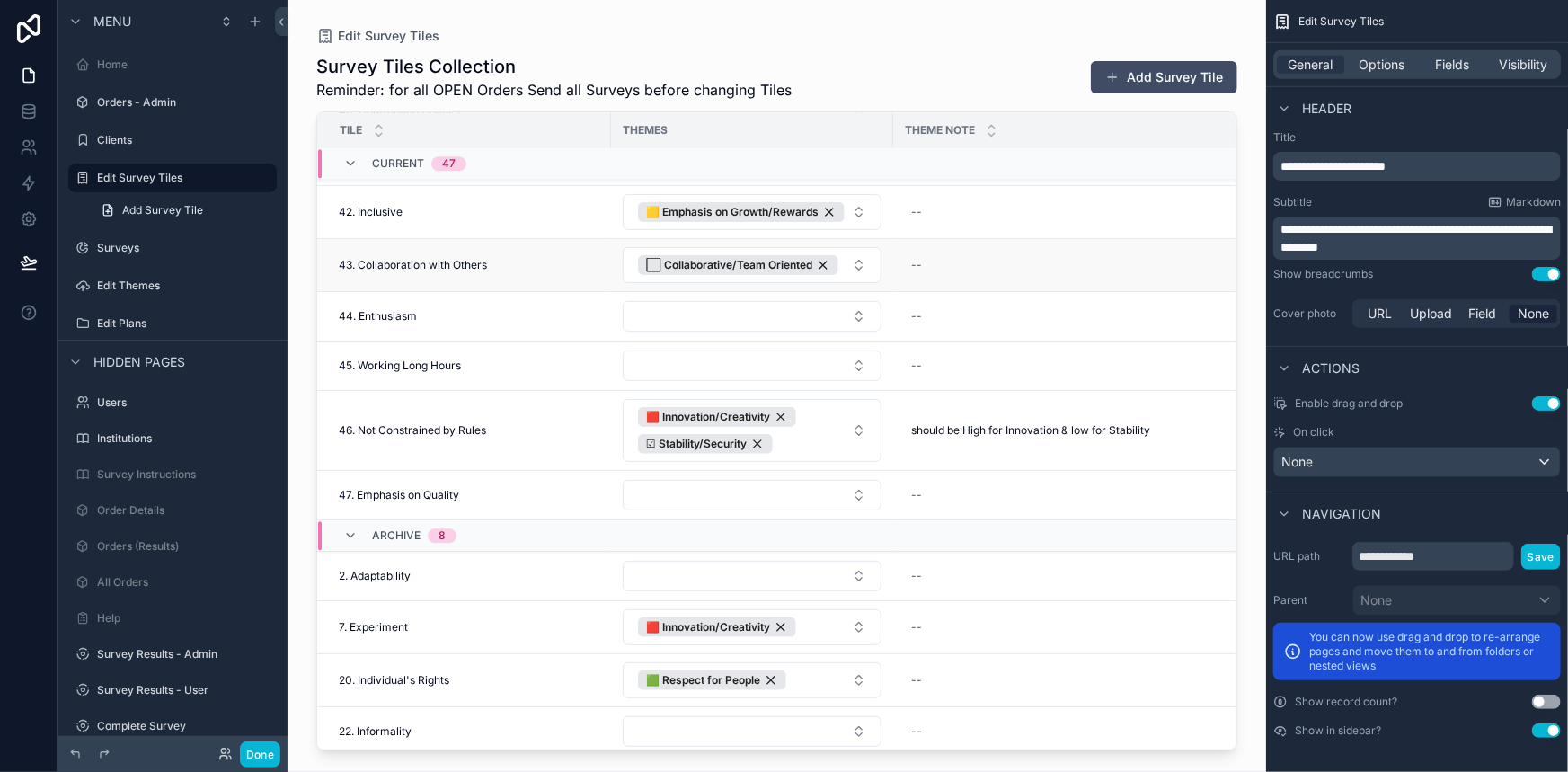
scroll to position [2081, 0]
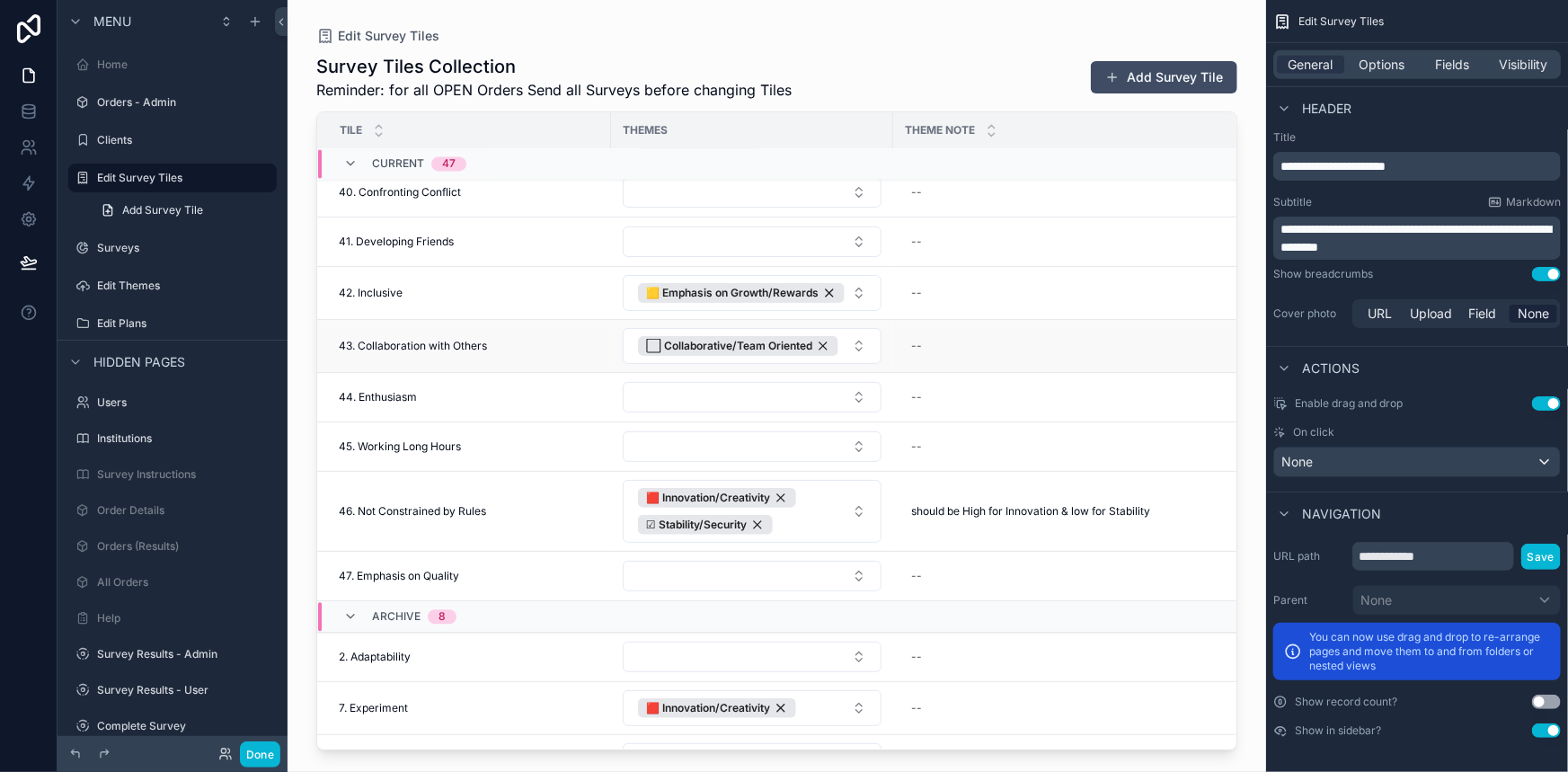
drag, startPoint x: 424, startPoint y: 344, endPoint x: 400, endPoint y: 349, distance: 24.5
click at [400, 349] on td "43. Collaboration with Others 43. Collaboration with Others" at bounding box center [464, 346] width 294 height 53
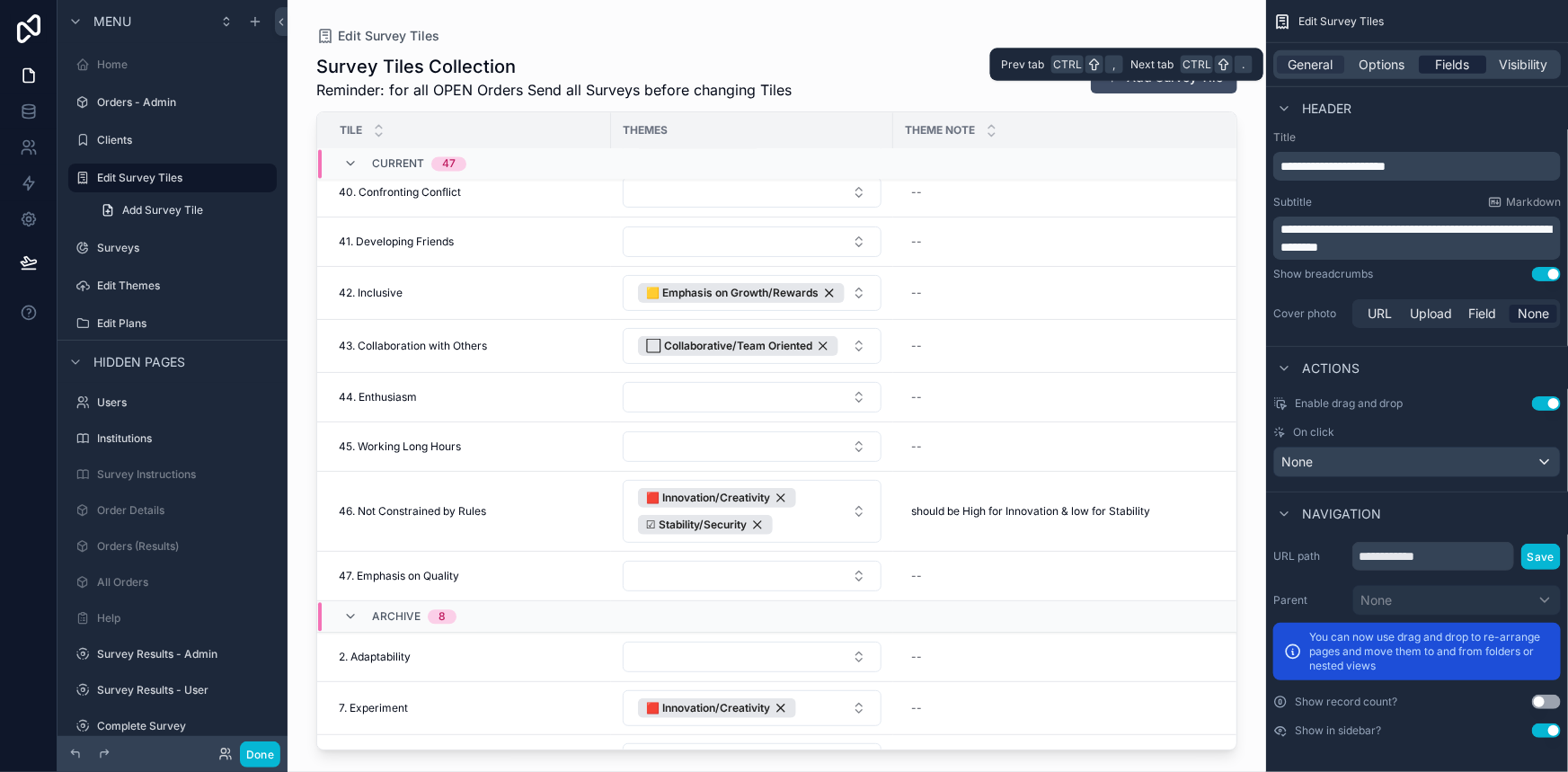
click at [1429, 69] on div "Fields" at bounding box center [1452, 64] width 67 height 18
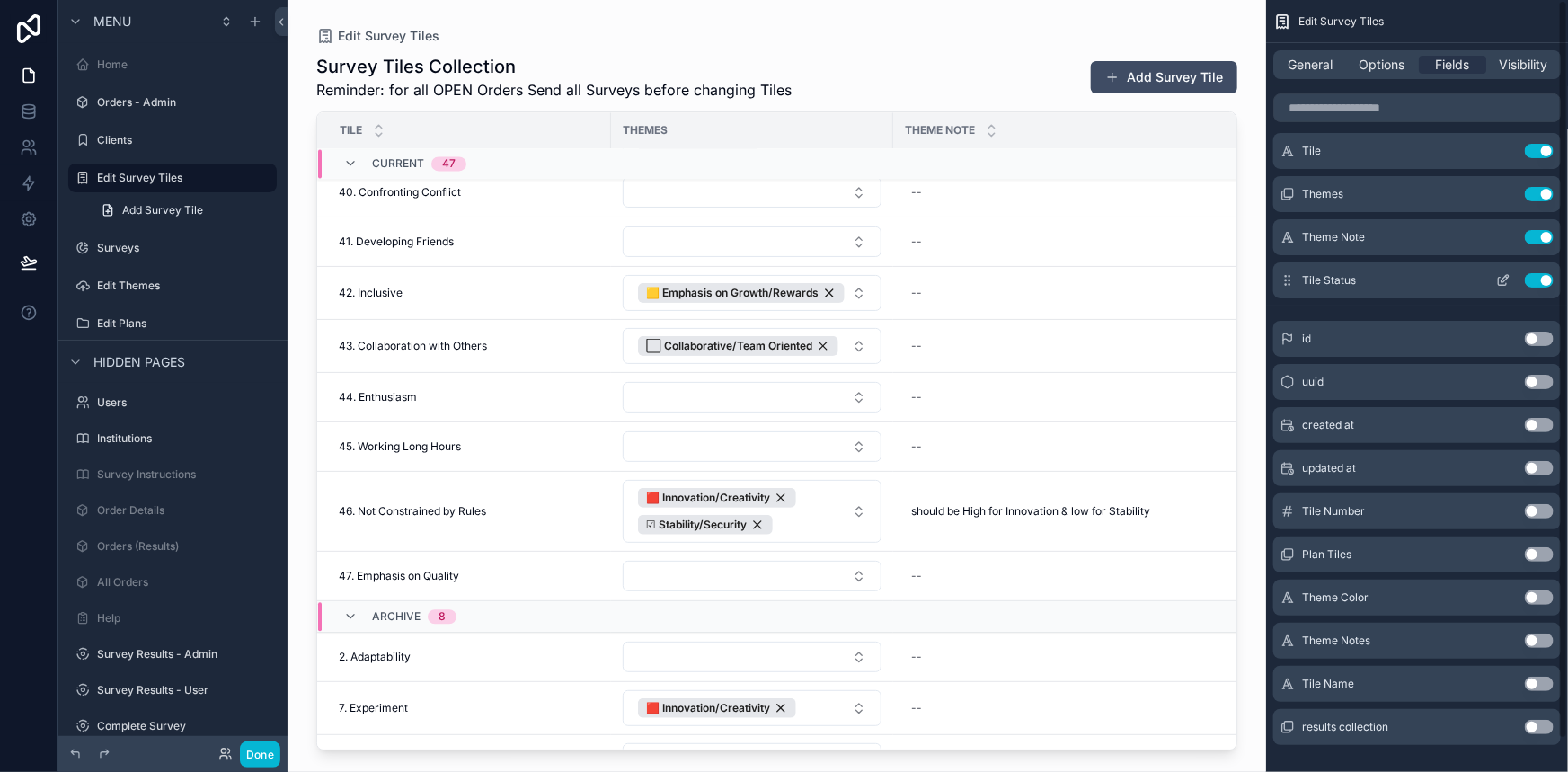
scroll to position [0, 0]
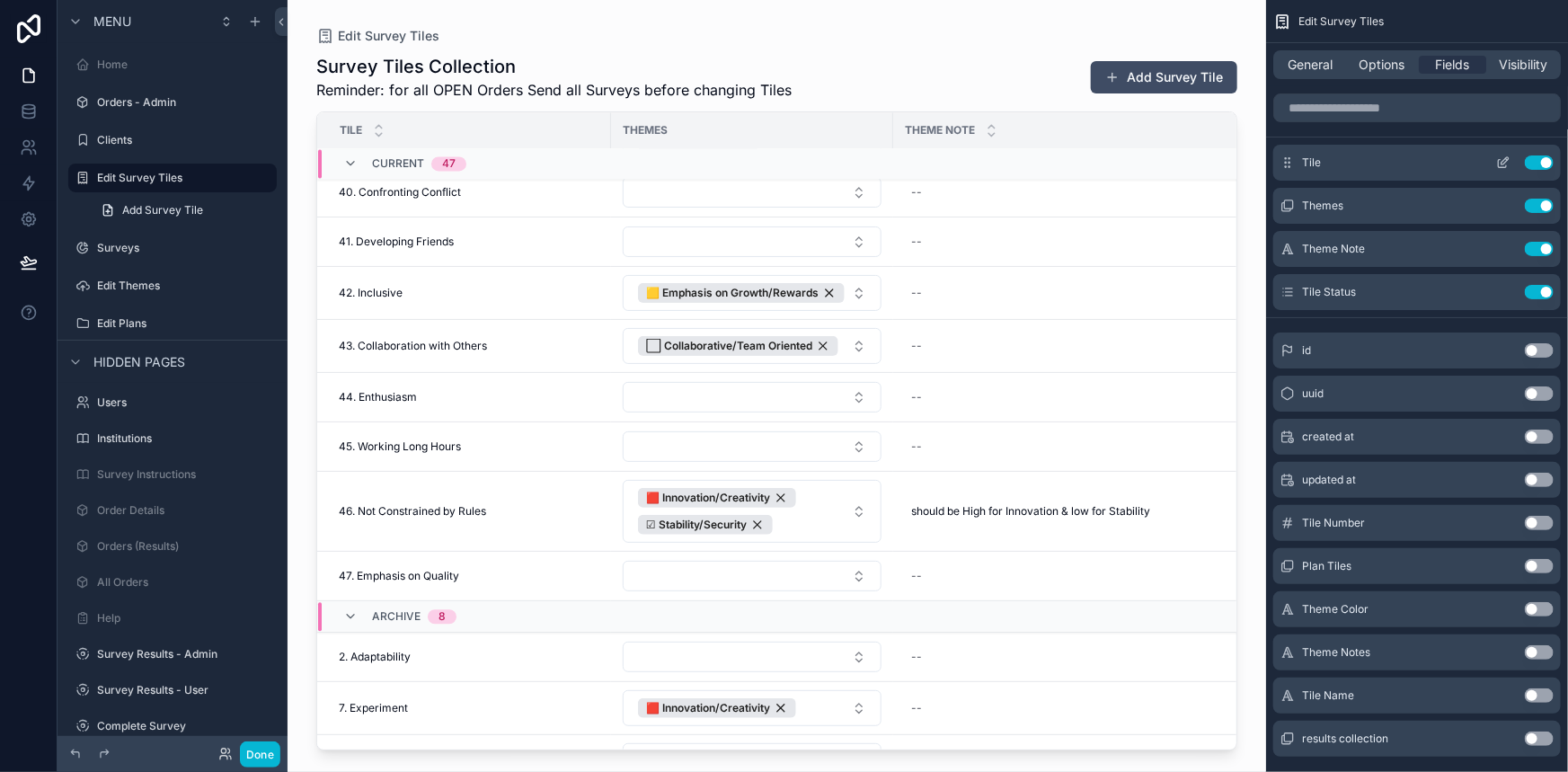
click at [1495, 159] on button "scrollable content" at bounding box center [1503, 162] width 28 height 14
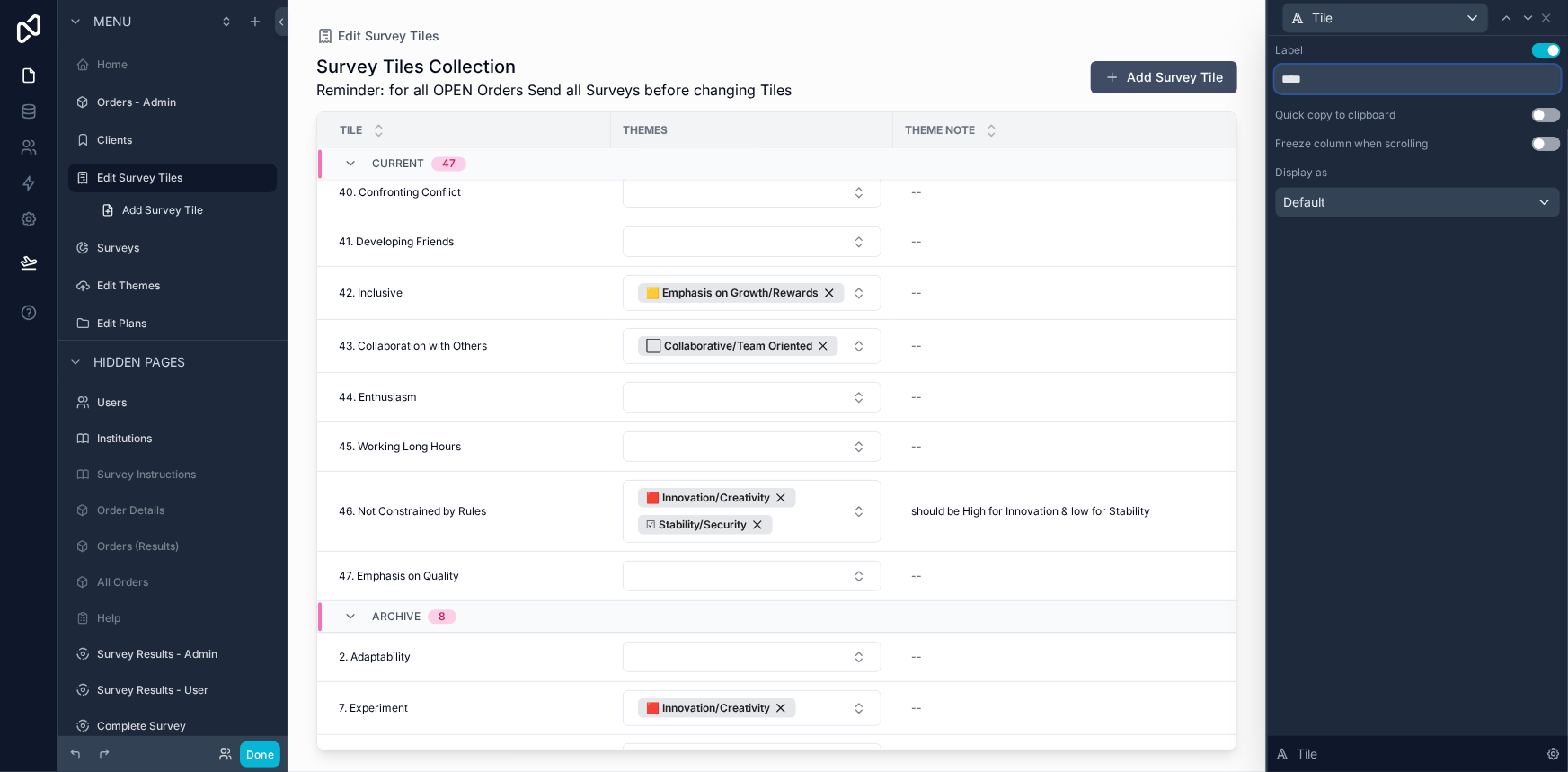
click at [1348, 76] on input "****" at bounding box center [1417, 79] width 286 height 28
click at [1383, 19] on div "Tile" at bounding box center [1386, 18] width 205 height 28
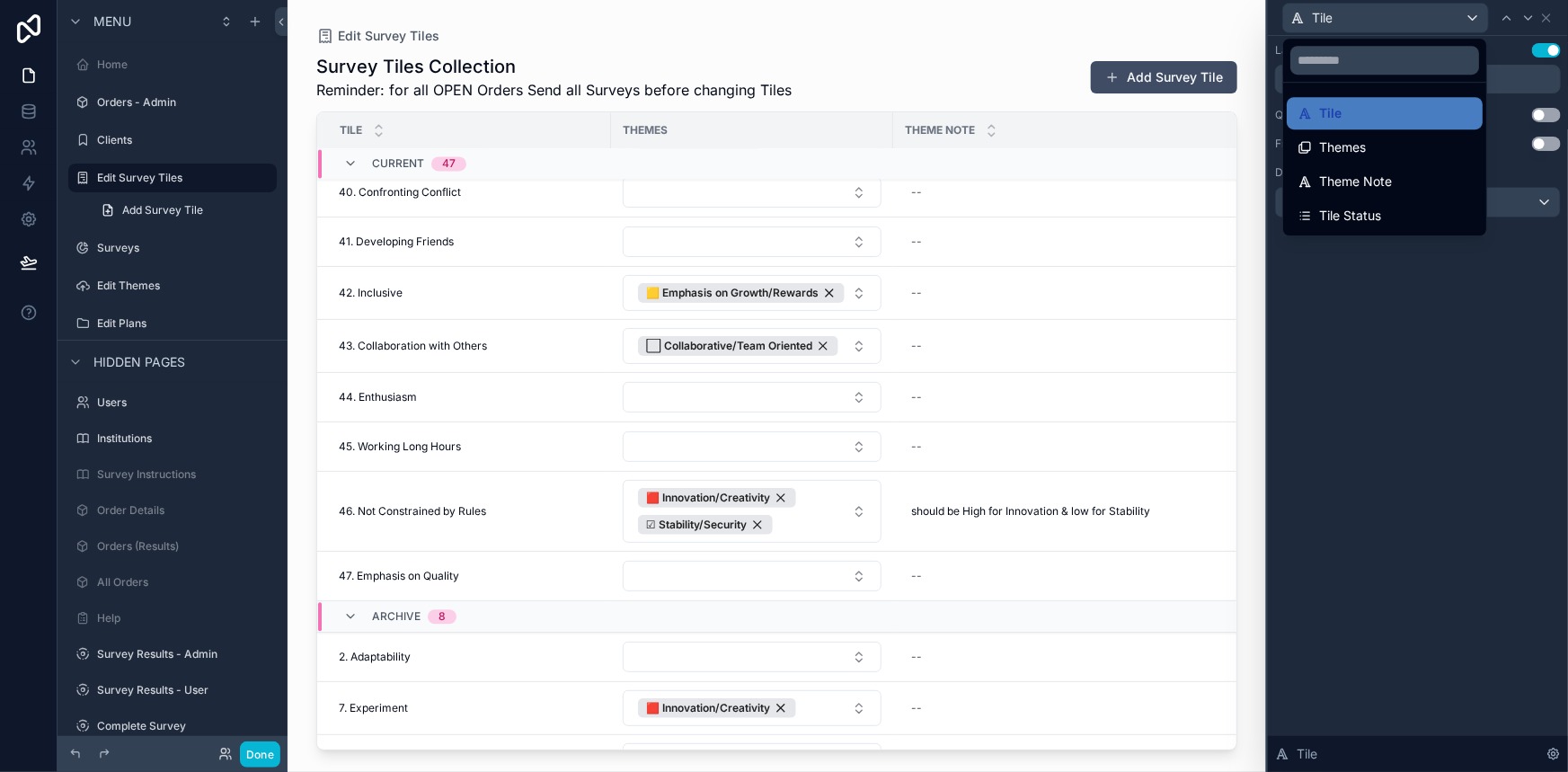
click at [1383, 19] on div at bounding box center [1418, 386] width 300 height 772
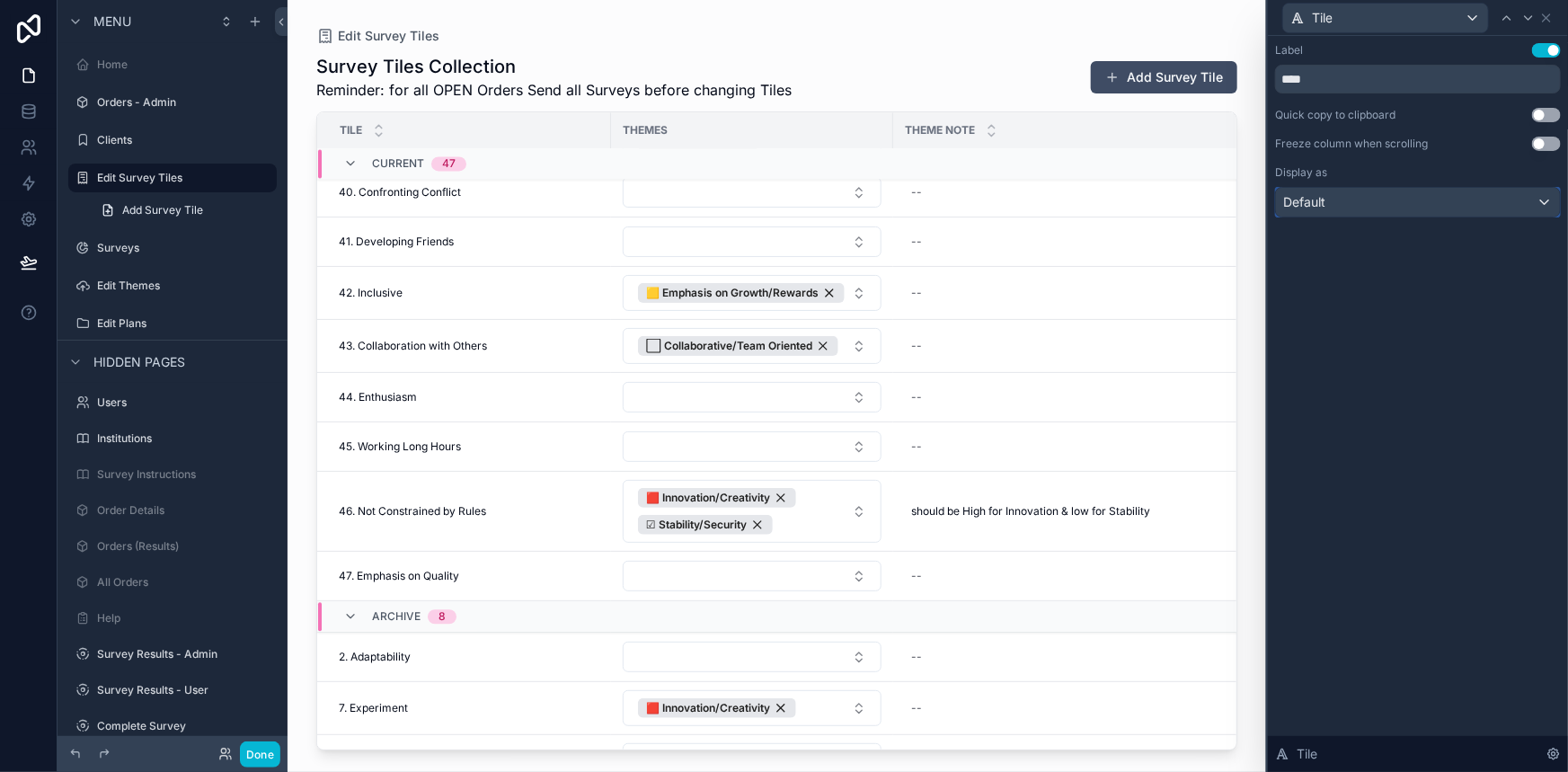
click at [1353, 206] on div "Default" at bounding box center [1417, 202] width 284 height 28
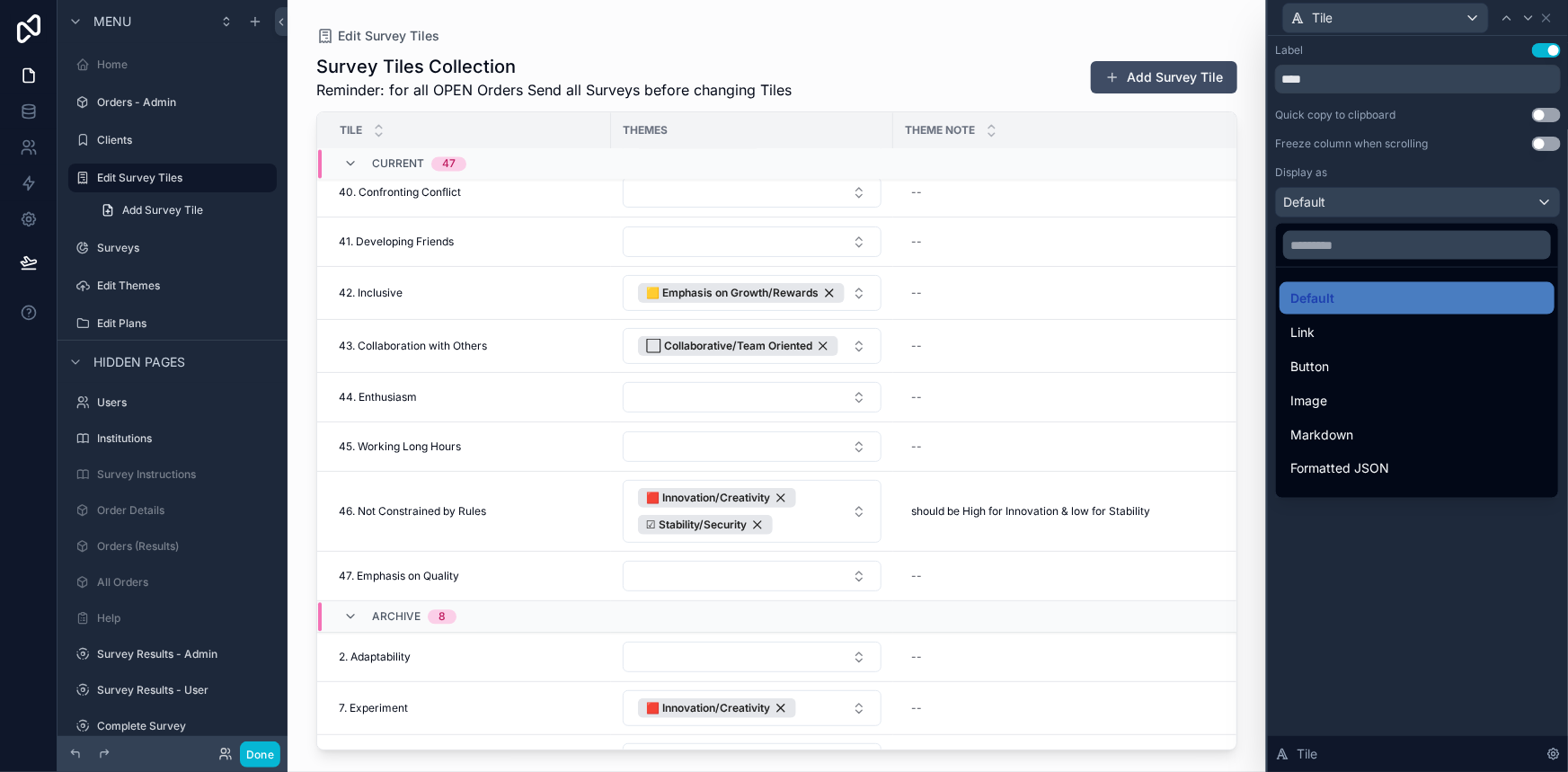
click at [1353, 206] on div at bounding box center [1418, 386] width 300 height 772
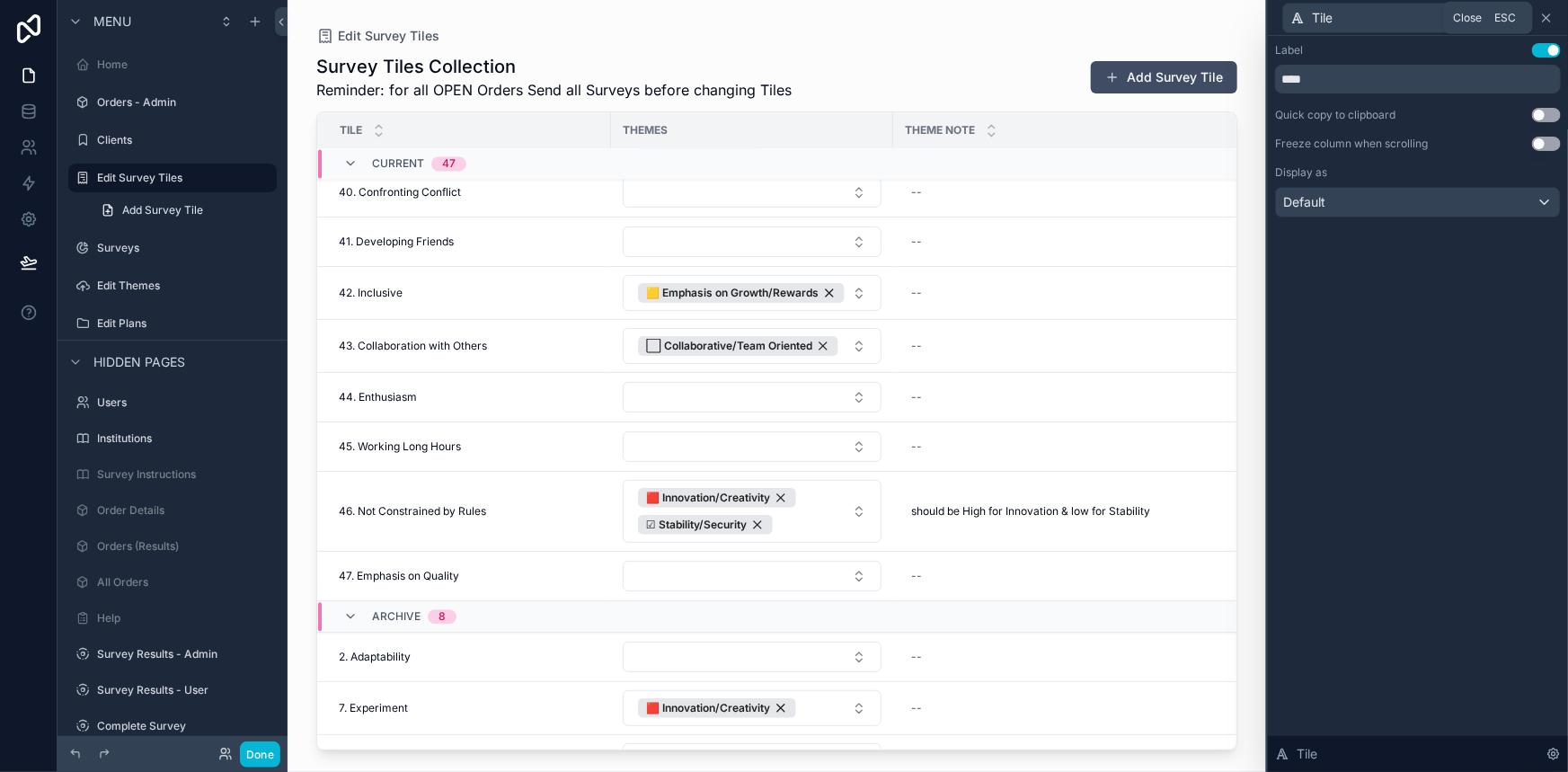
click at [1545, 15] on icon at bounding box center [1546, 17] width 14 height 14
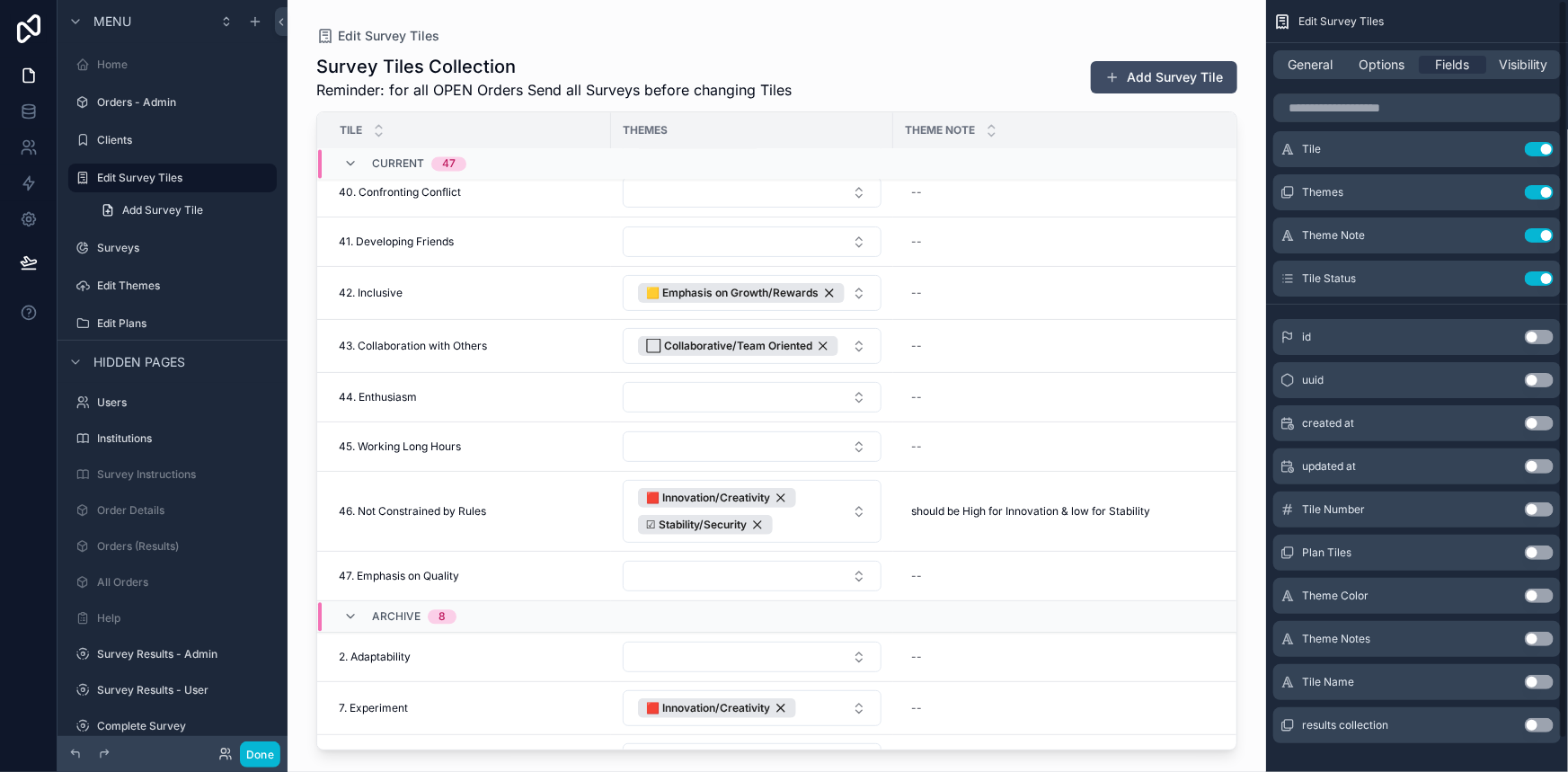
scroll to position [34, 0]
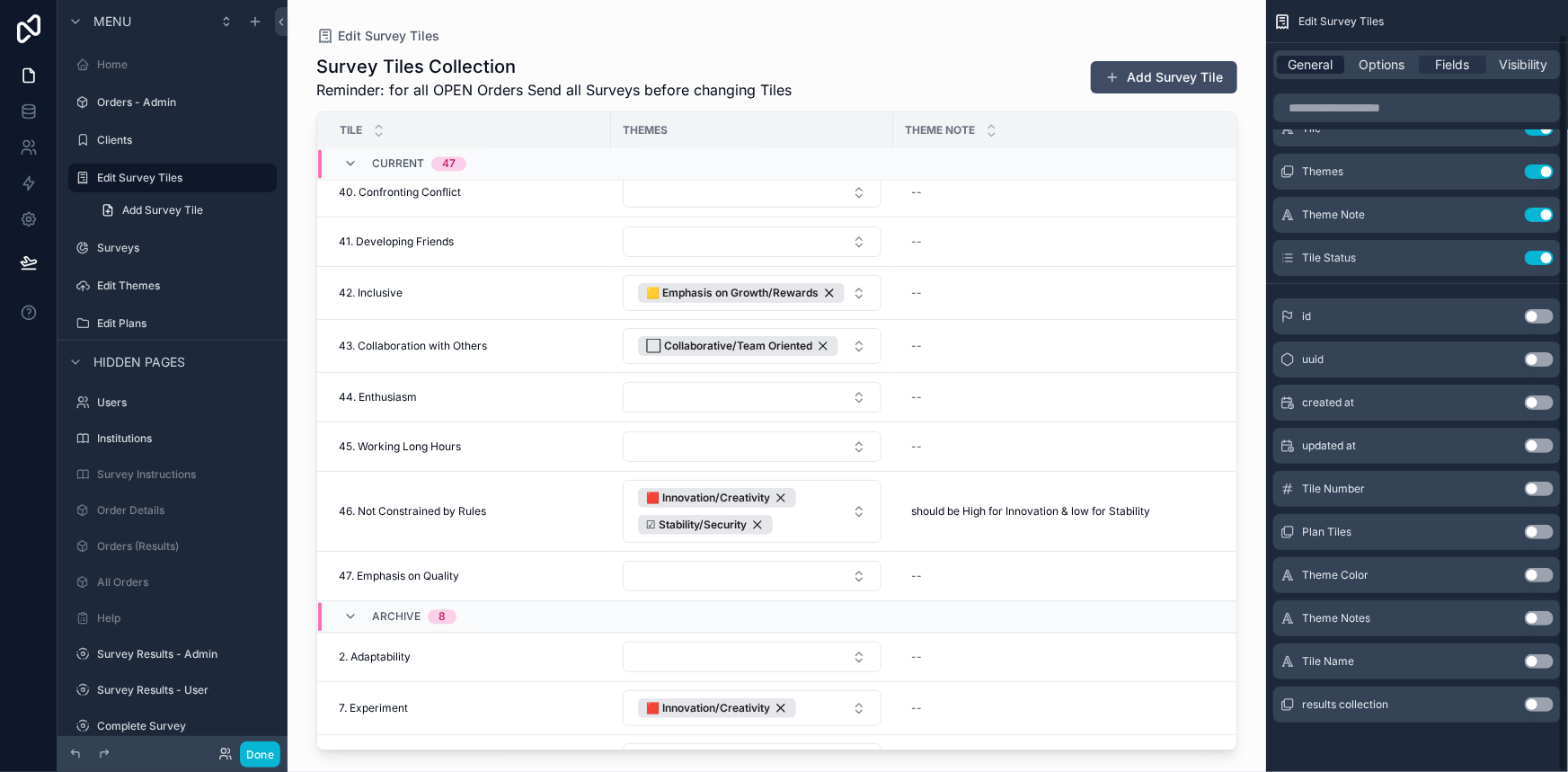
click at [1304, 58] on span "General" at bounding box center [1310, 64] width 45 height 18
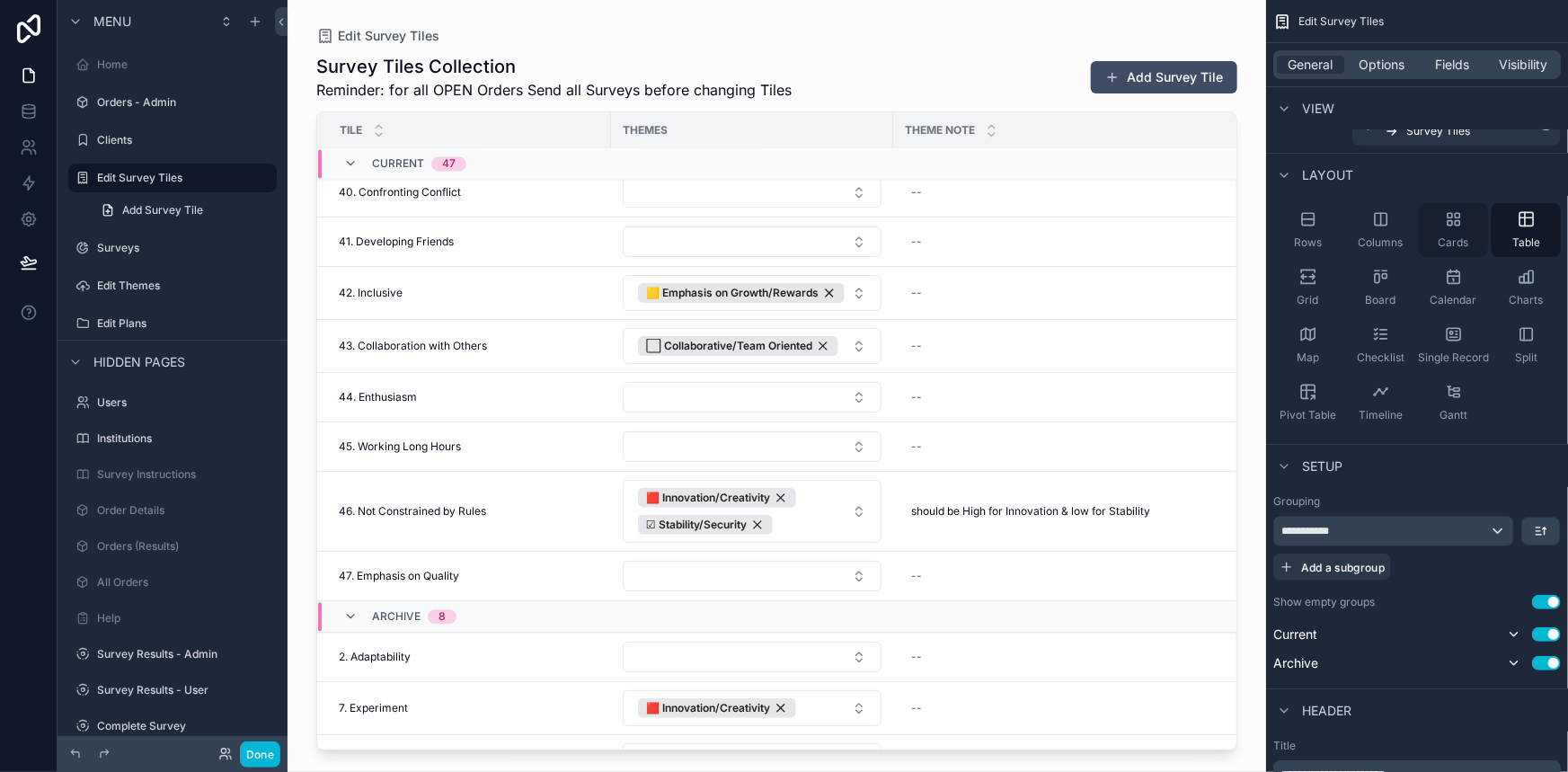
click at [1437, 216] on div "Cards" at bounding box center [1453, 230] width 69 height 54
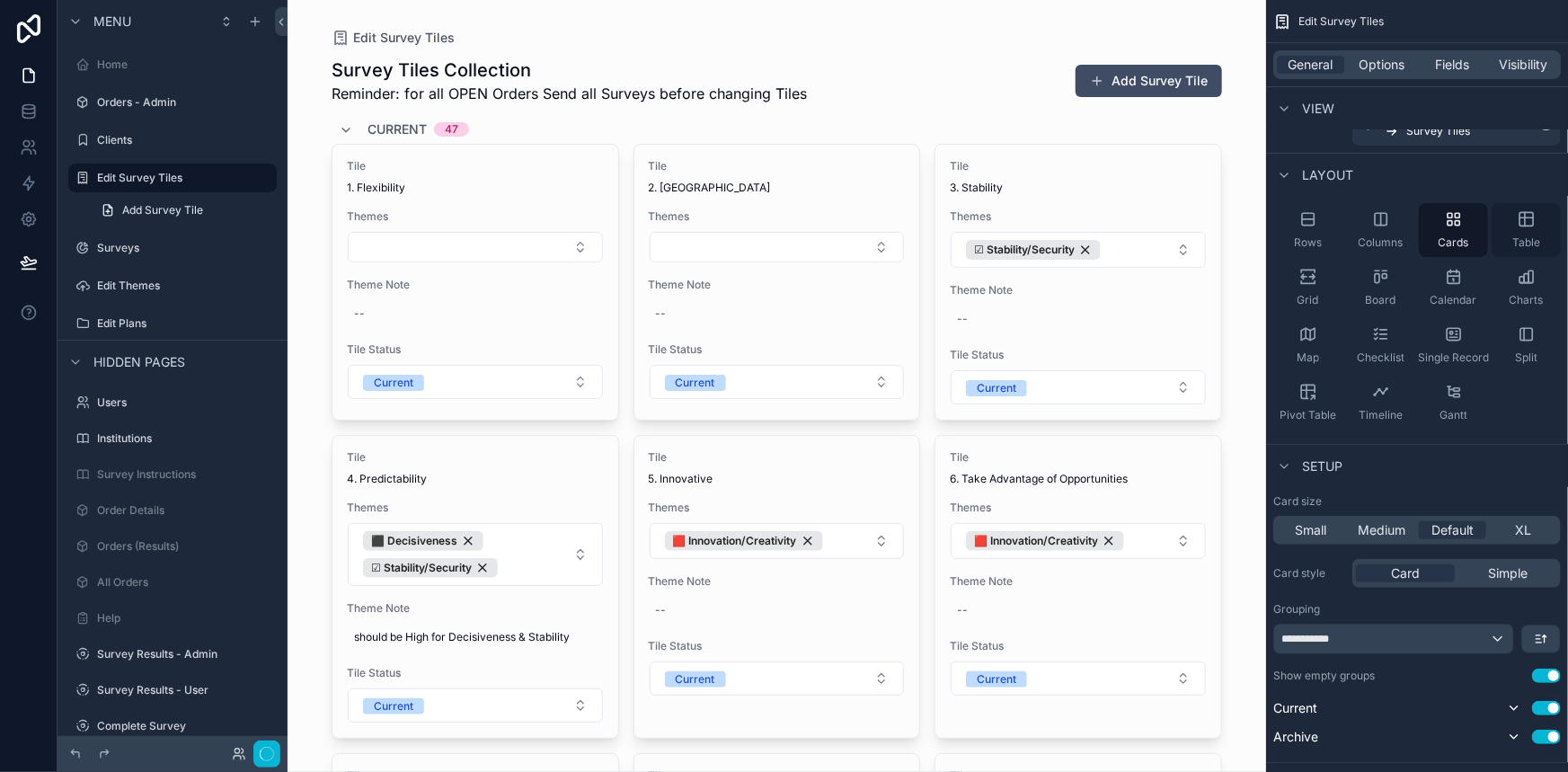
click at [1523, 213] on icon "scrollable content" at bounding box center [1526, 220] width 13 height 13
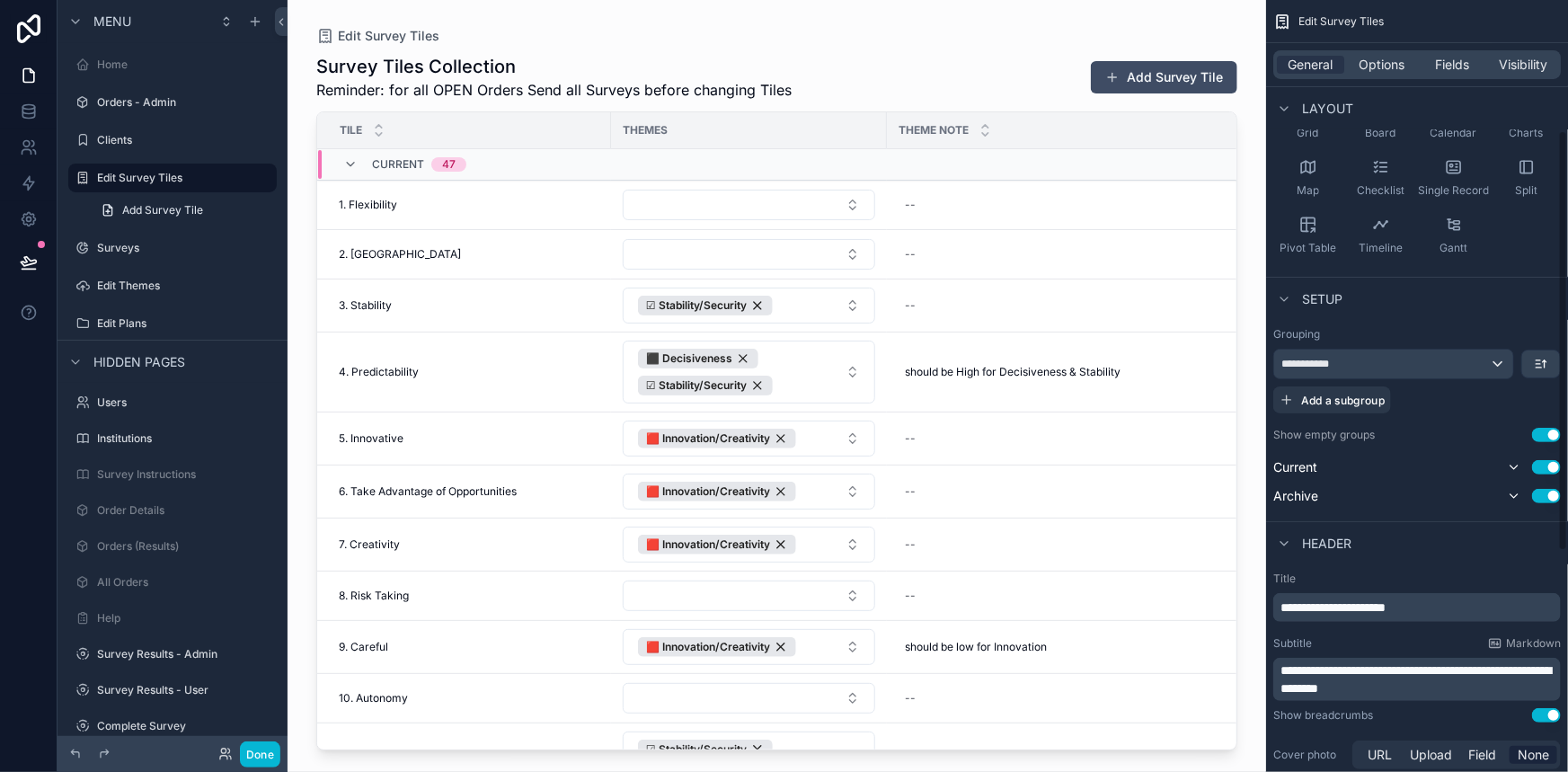
scroll to position [360, 0]
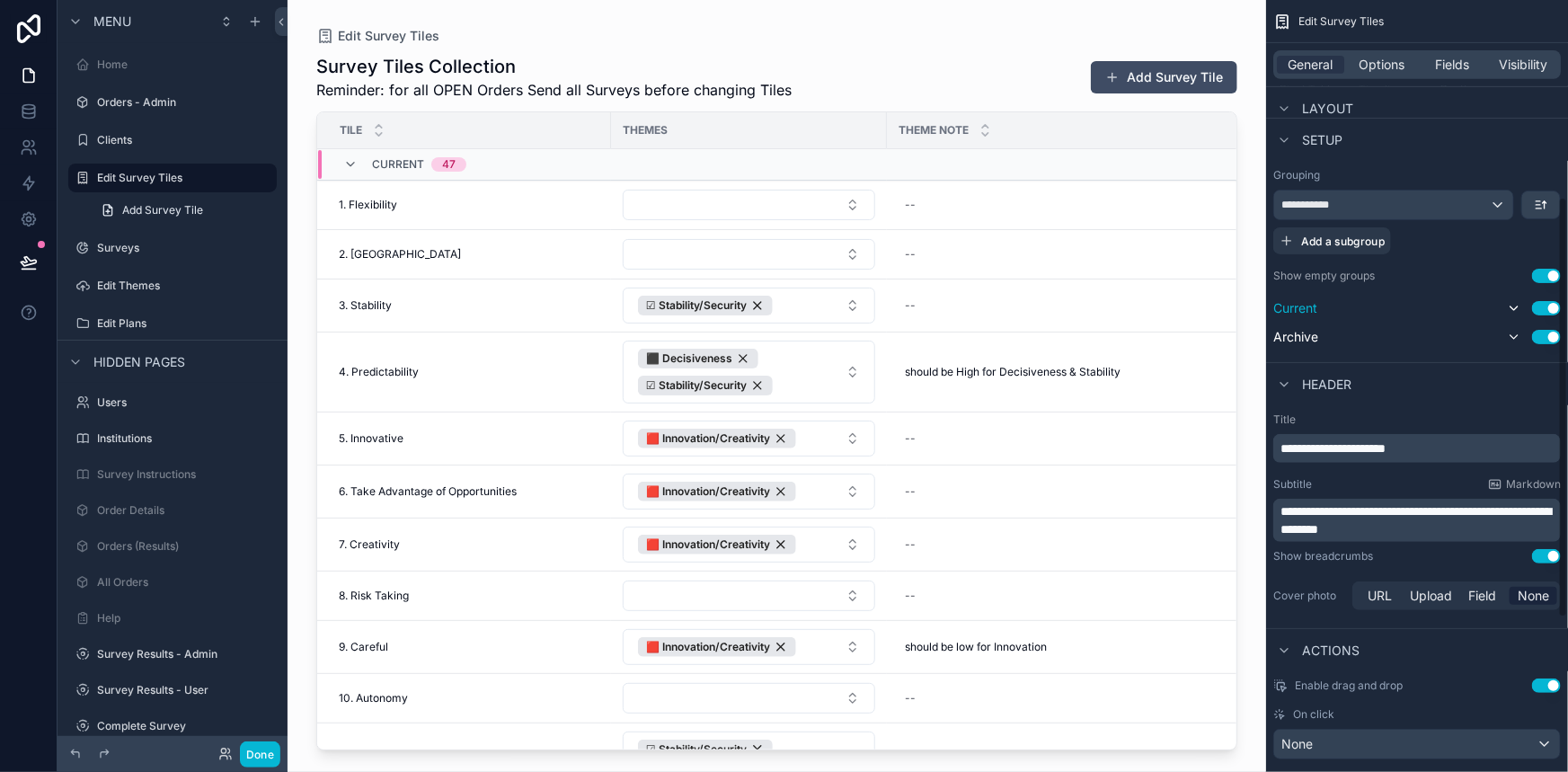
click at [1394, 309] on div "Current Use setting" at bounding box center [1416, 308] width 287 height 22
click at [1519, 305] on icon "scrollable content" at bounding box center [1514, 307] width 14 height 14
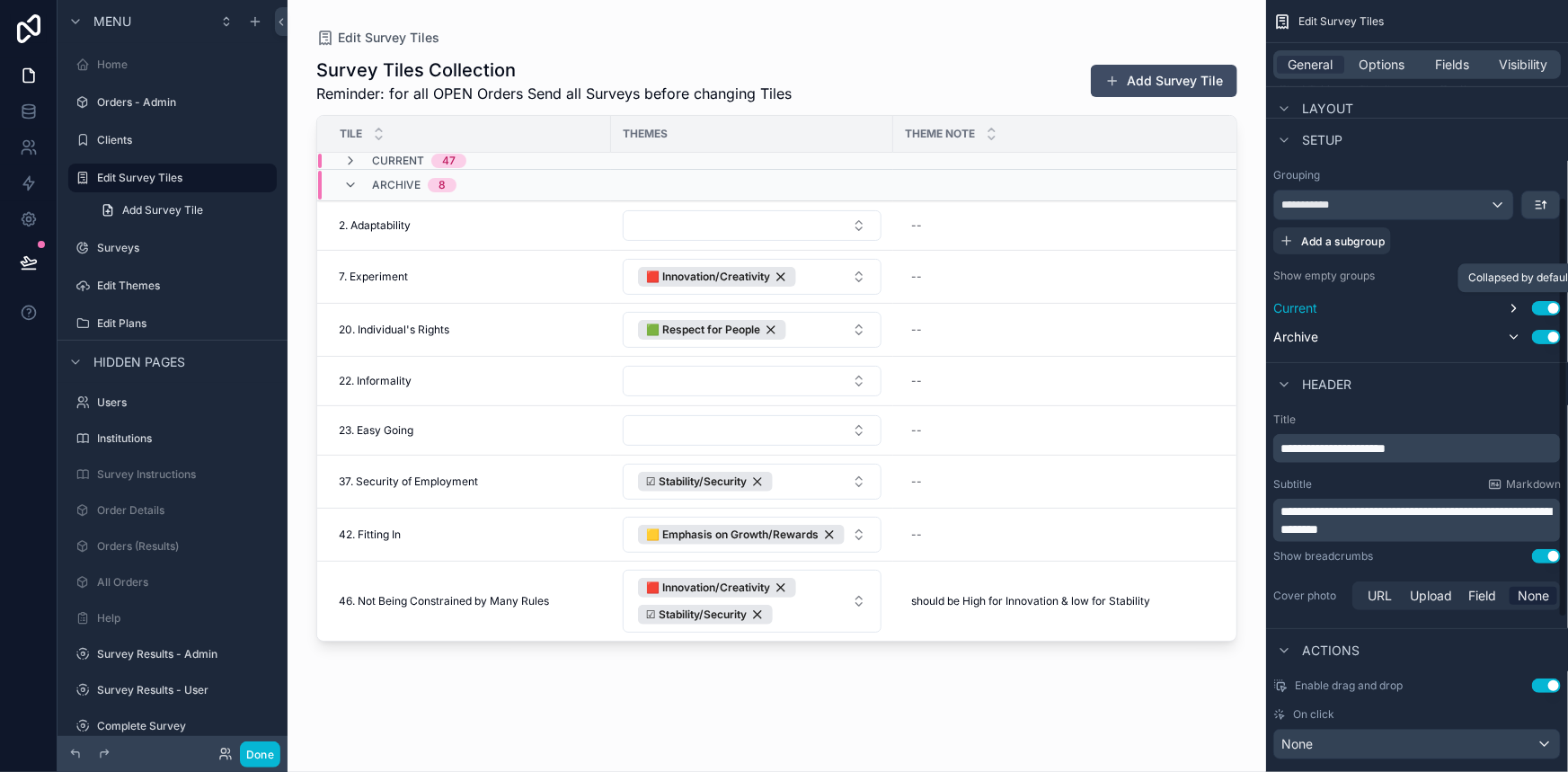
click at [1511, 306] on icon "scrollable content" at bounding box center [1514, 307] width 14 height 14
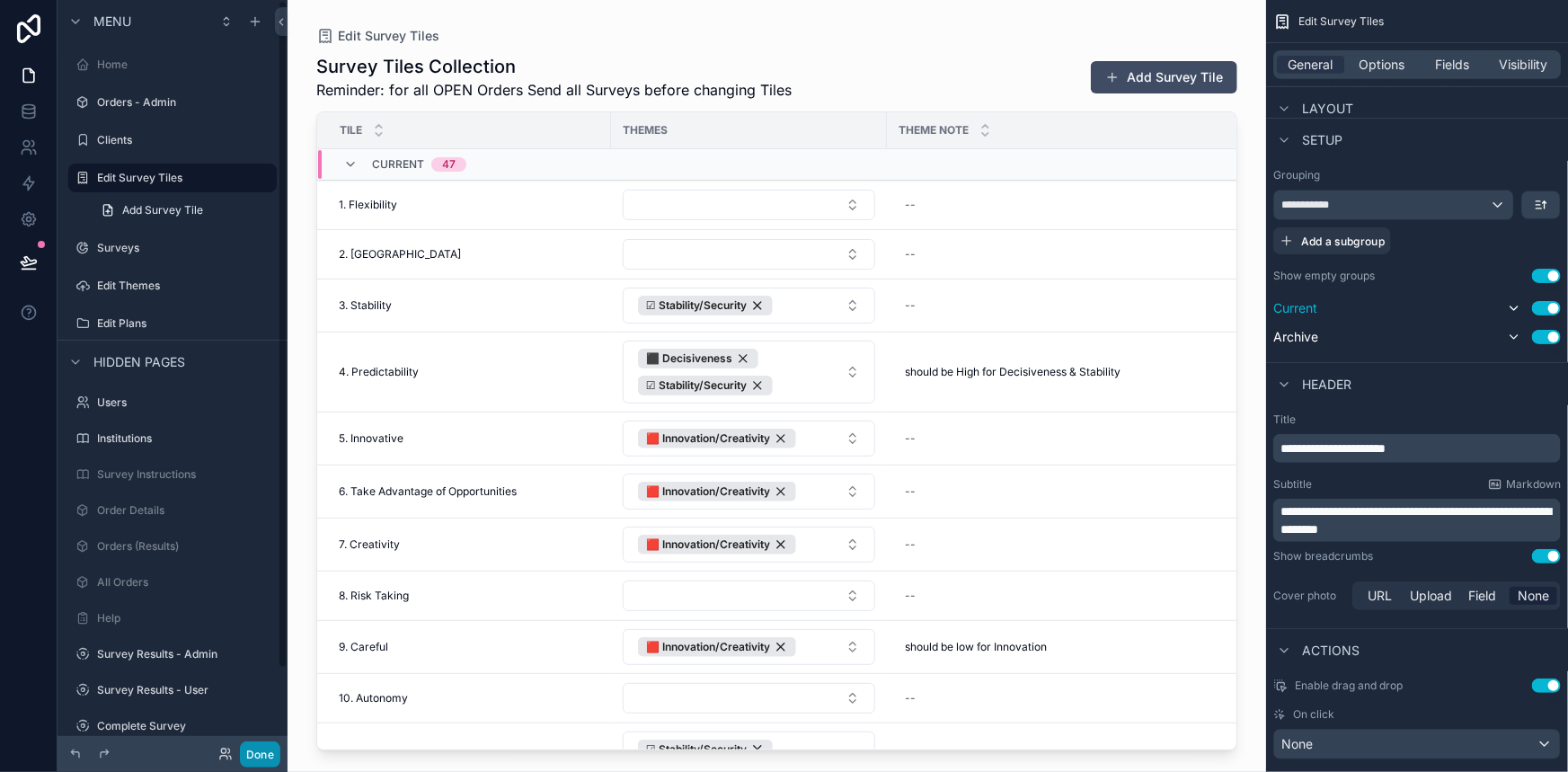
click at [259, 745] on button "Done" at bounding box center [260, 753] width 41 height 26
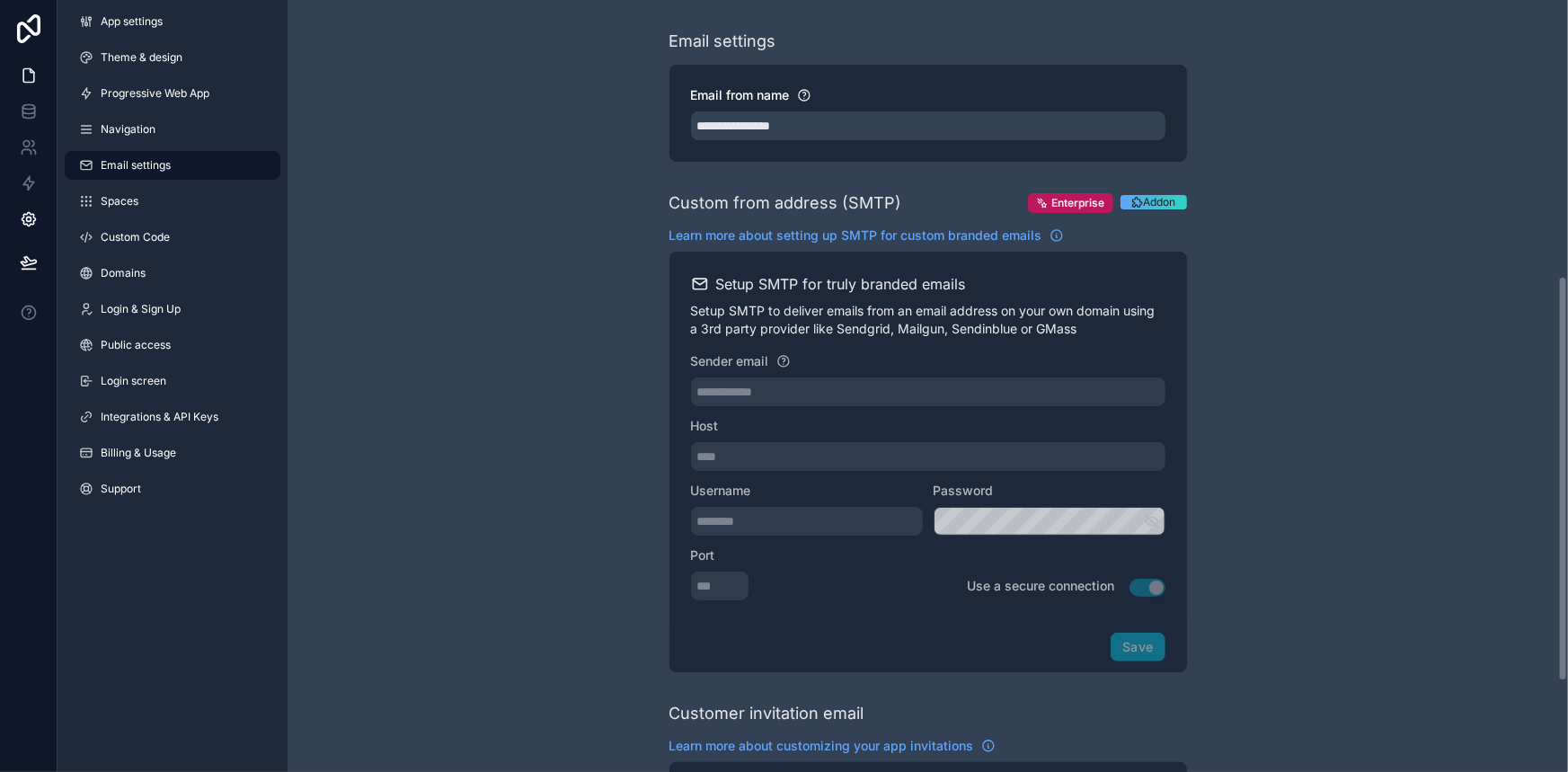
scroll to position [524, 0]
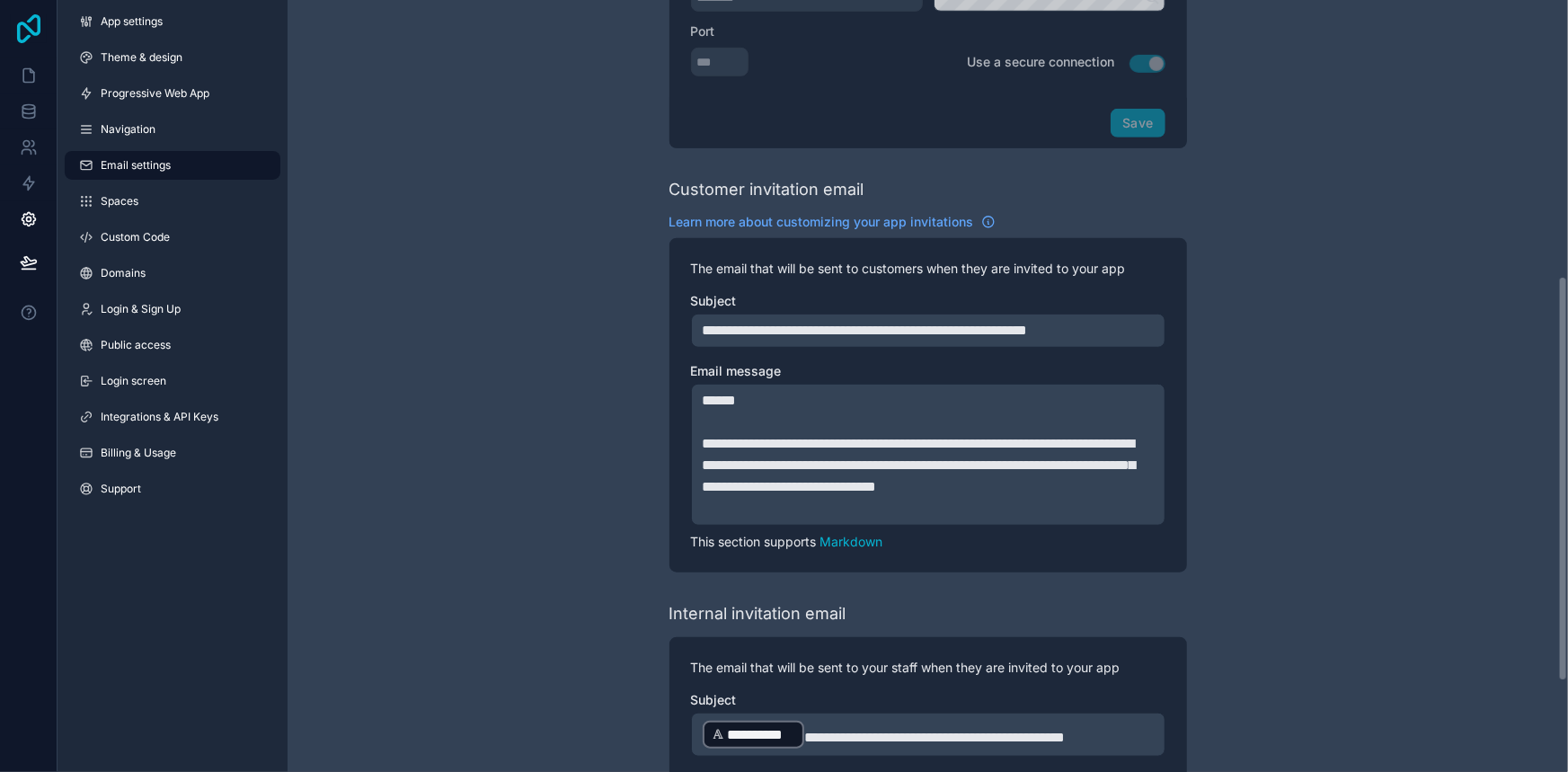
click at [31, 16] on icon at bounding box center [28, 28] width 24 height 28
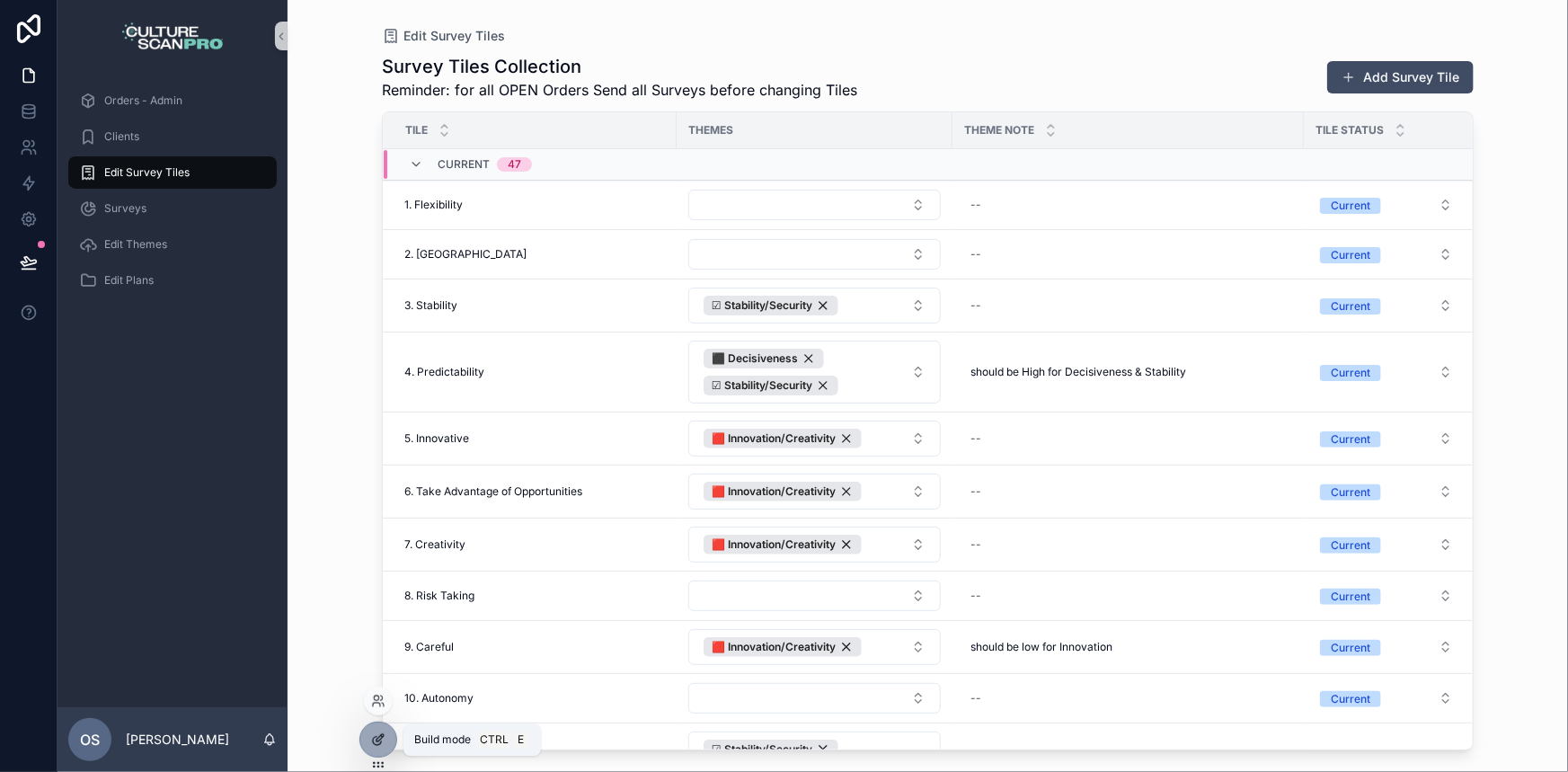
click at [373, 741] on icon at bounding box center [377, 741] width 9 height 9
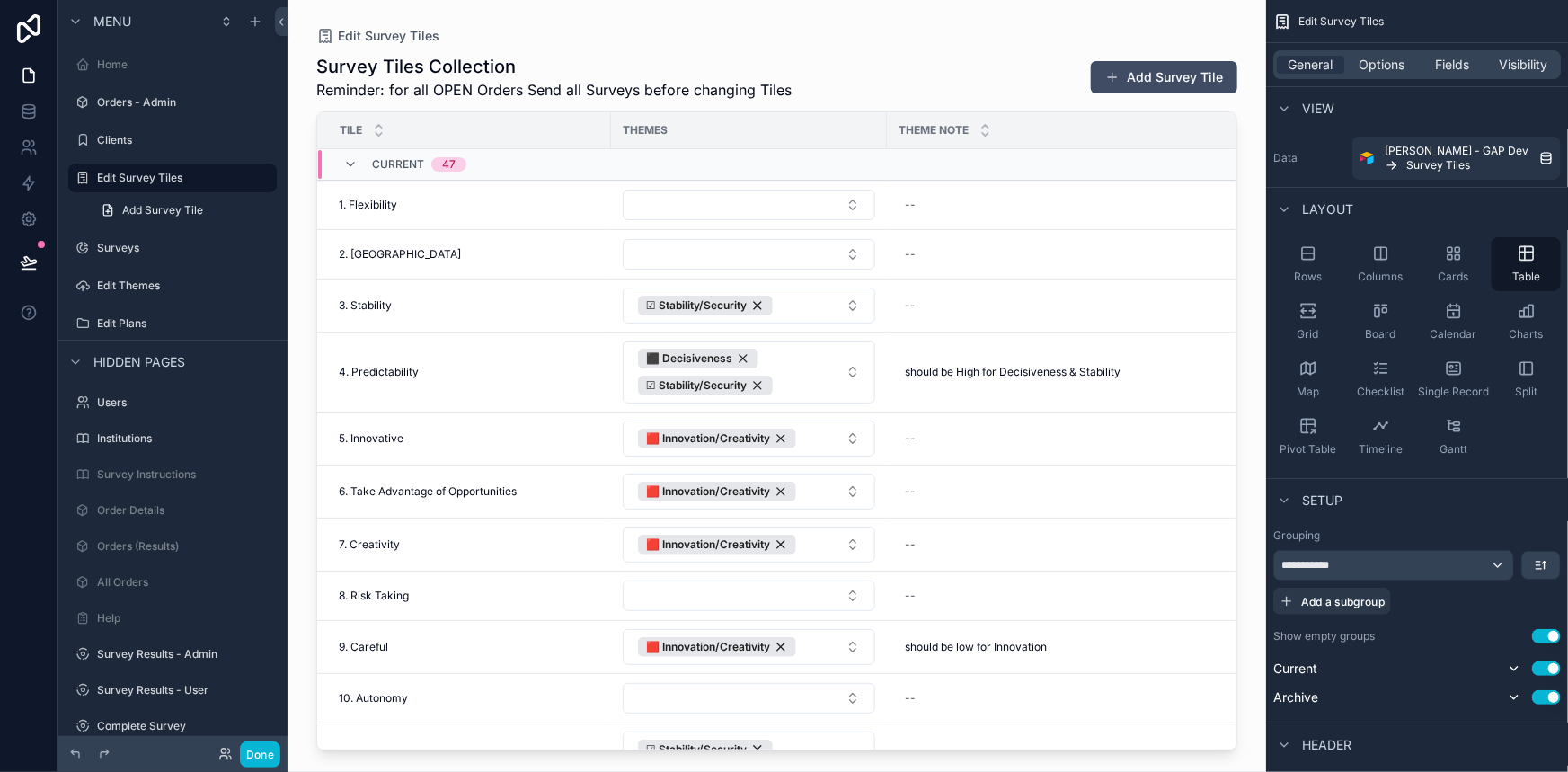
click at [423, 487] on div "scrollable content" at bounding box center [777, 375] width 979 height 750
click at [419, 200] on div "1. Flexibility 1. Flexibility" at bounding box center [470, 204] width 262 height 14
click at [390, 203] on span "1. Flexibility" at bounding box center [368, 204] width 59 height 14
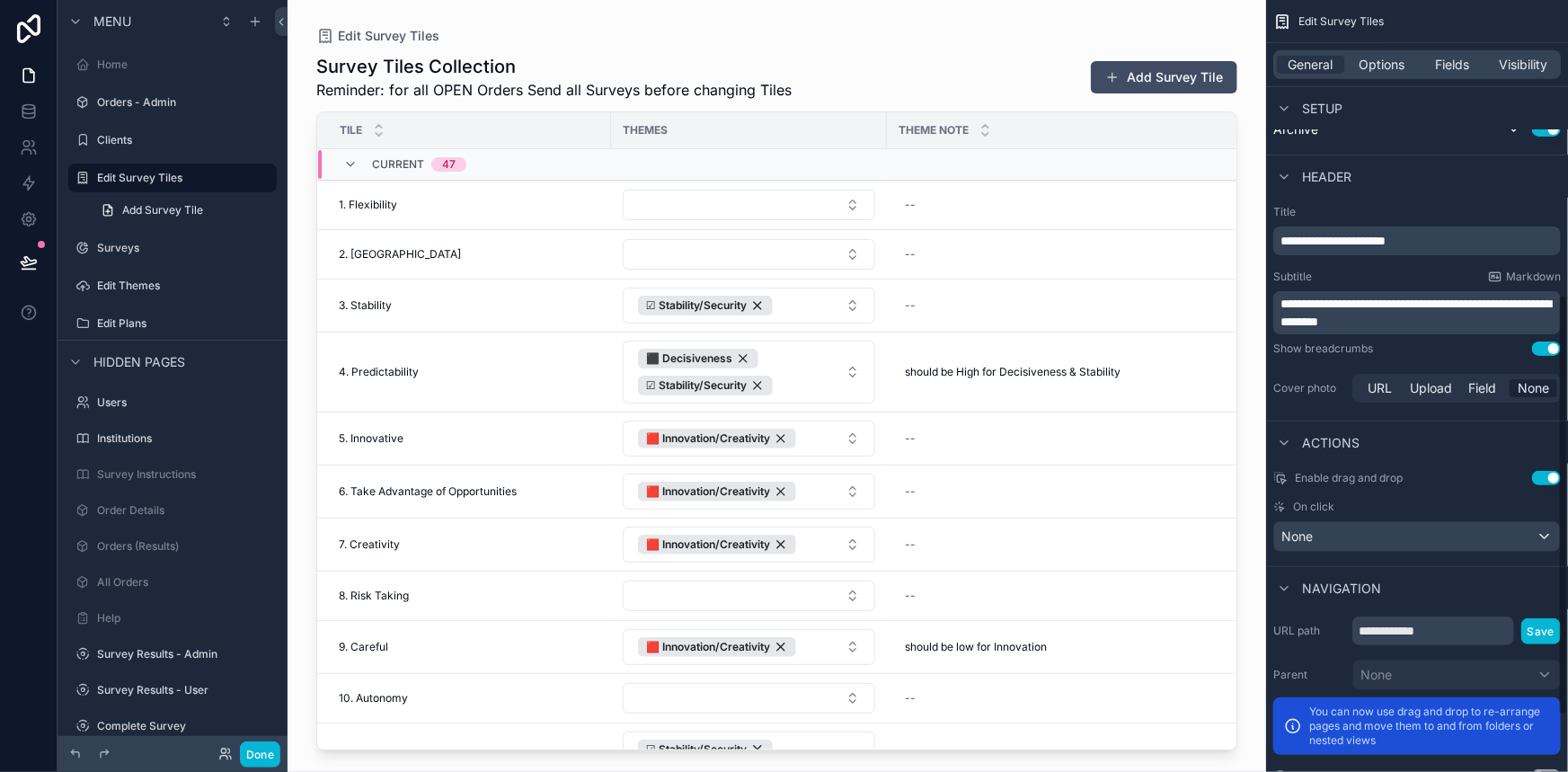
scroll to position [571, 0]
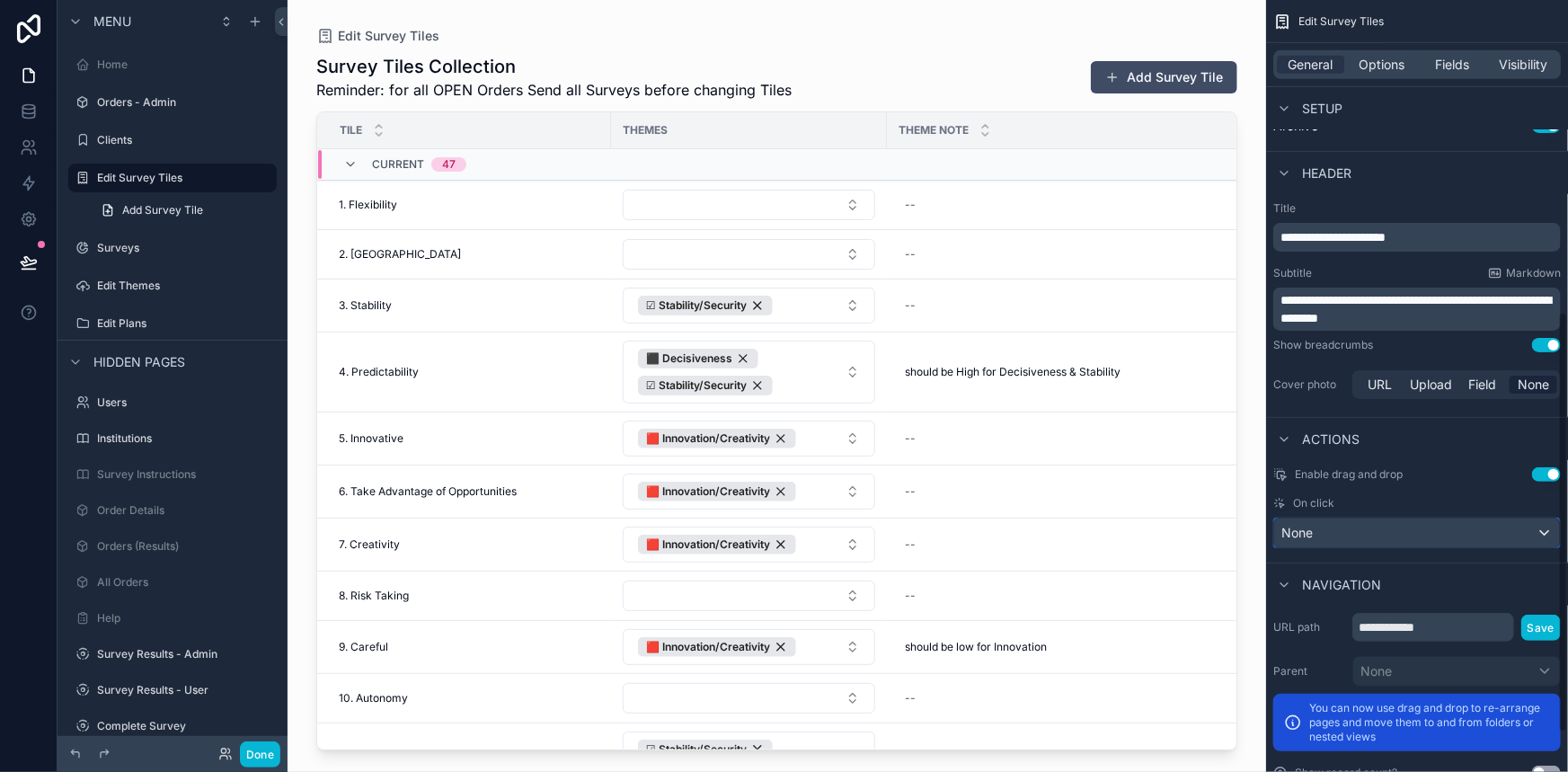
click at [1296, 534] on span "None" at bounding box center [1297, 532] width 31 height 18
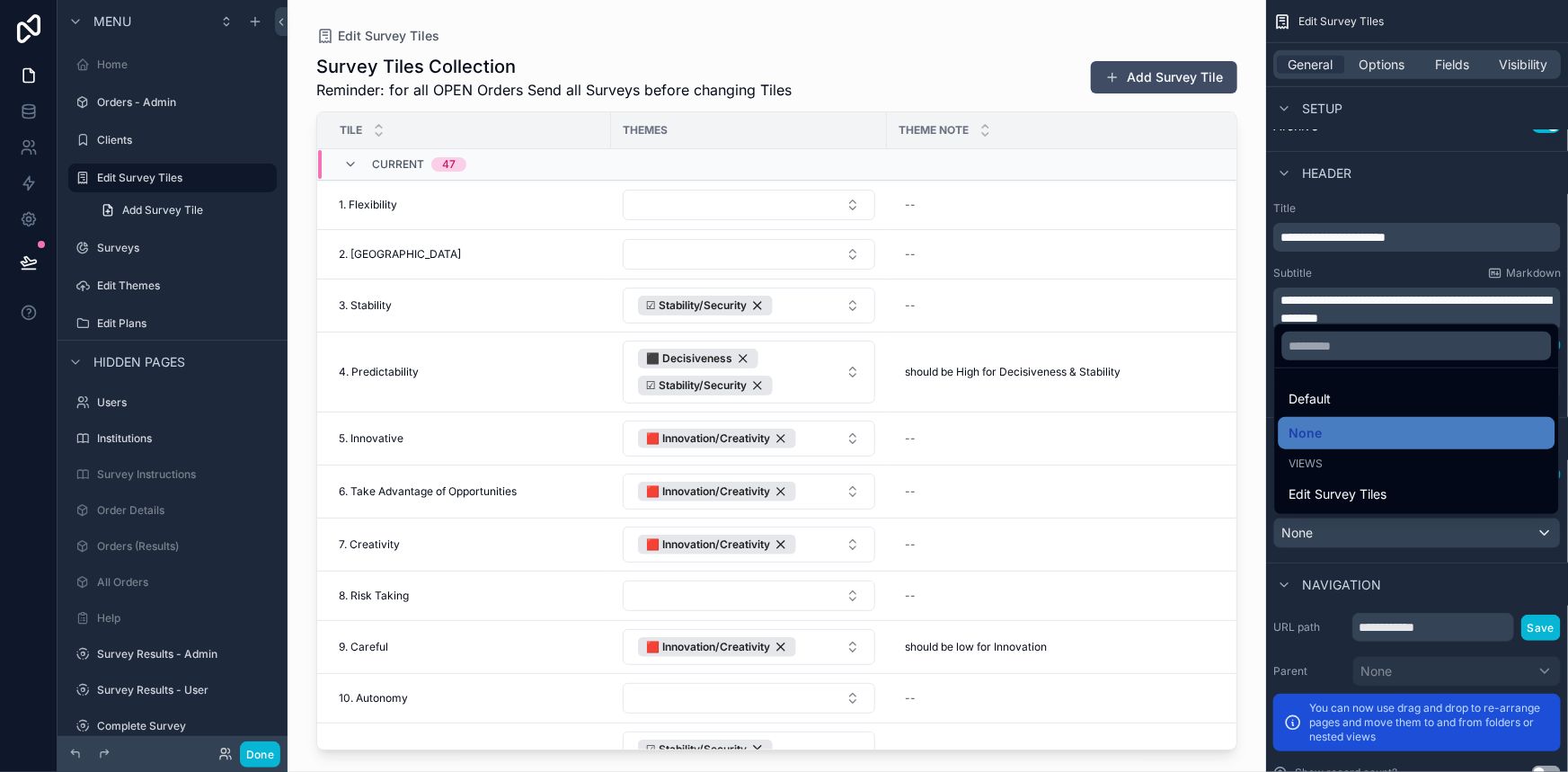
click at [1296, 534] on div "scrollable content" at bounding box center [784, 386] width 1568 height 772
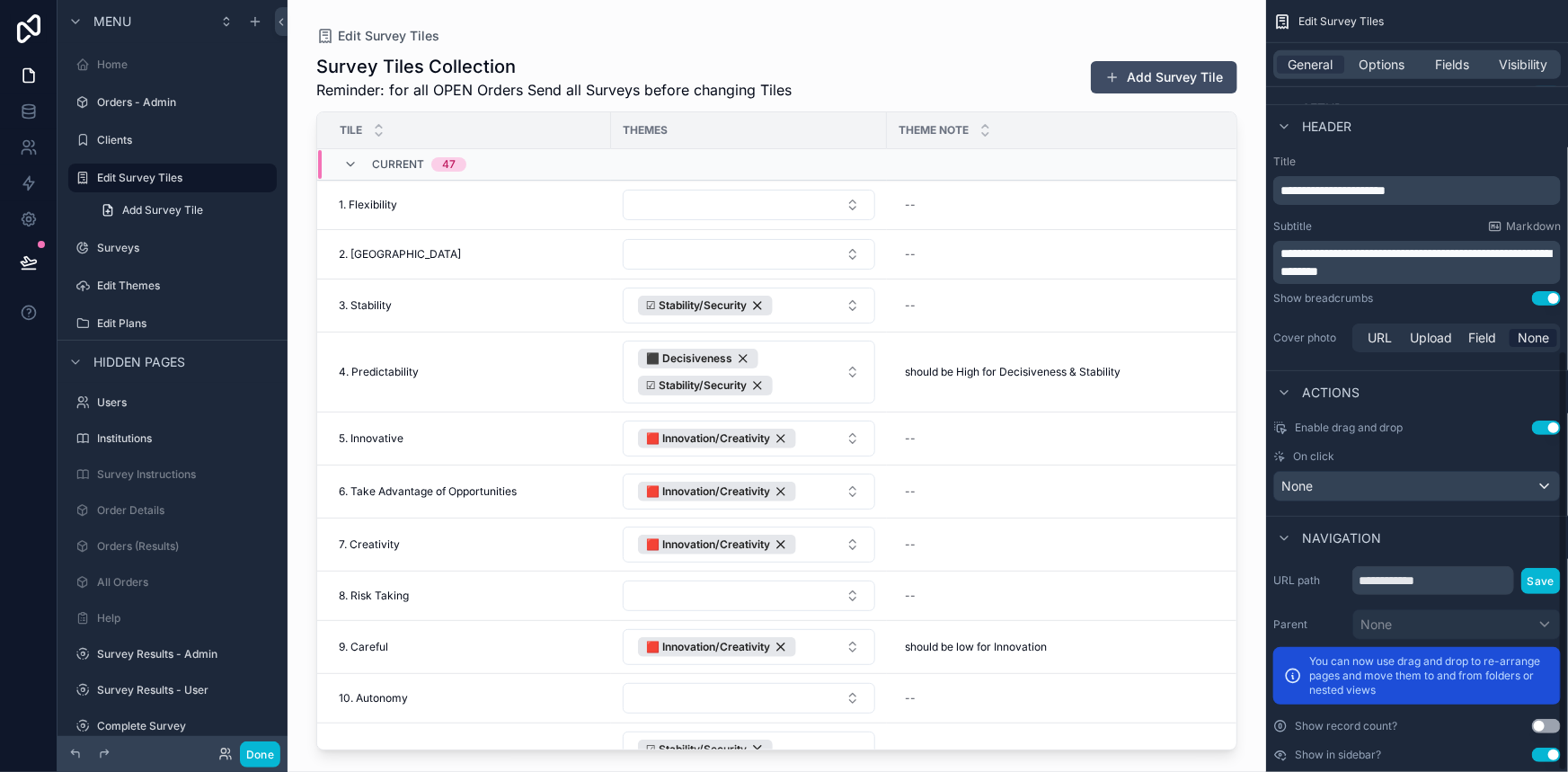
scroll to position [642, 0]
